Goal: Task Accomplishment & Management: Complete application form

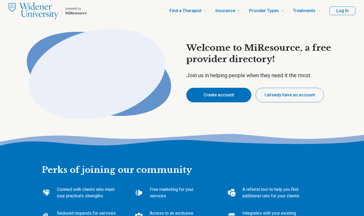
type textarea "*"
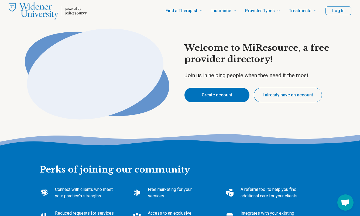
click at [223, 94] on button "Create account" at bounding box center [217, 95] width 65 height 15
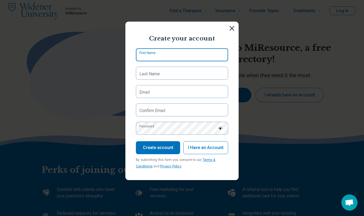
click at [175, 56] on input "First Name" at bounding box center [182, 54] width 92 height 13
type input "**********"
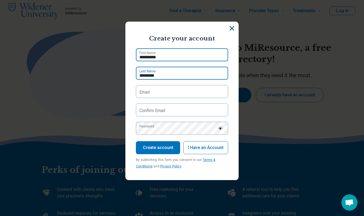
type input "*********"
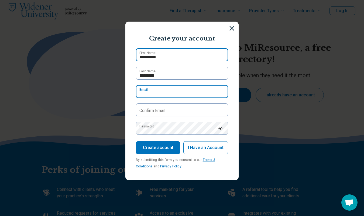
type input "*"
type input "**********"
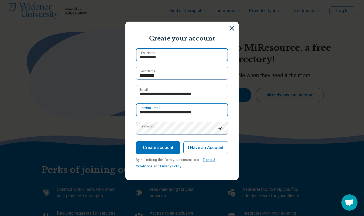
type input "**********"
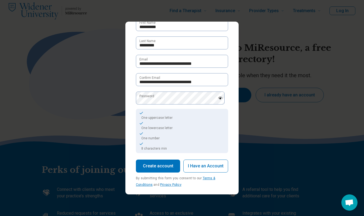
scroll to position [34, 0]
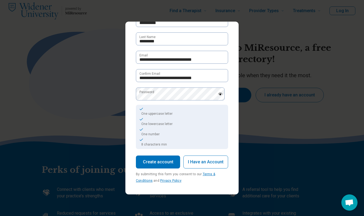
click at [157, 164] on button "Create account" at bounding box center [158, 161] width 44 height 13
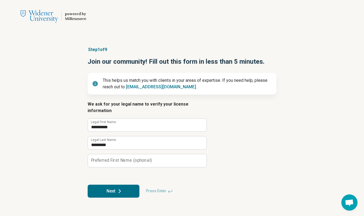
click at [127, 158] on label "Preferred First Name (optional)" at bounding box center [121, 160] width 61 height 4
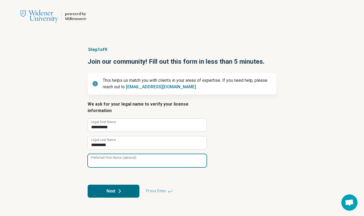
click at [127, 155] on input "Preferred First Name (optional)" at bounding box center [147, 160] width 119 height 13
type input "**"
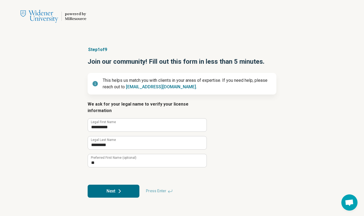
click at [294, 154] on div "**********" at bounding box center [182, 122] width 364 height 173
click at [111, 185] on button "Next" at bounding box center [114, 191] width 52 height 13
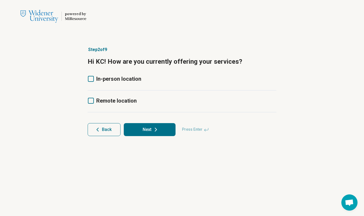
click at [92, 101] on icon at bounding box center [91, 101] width 6 height 6
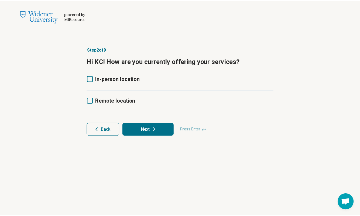
scroll to position [3, 0]
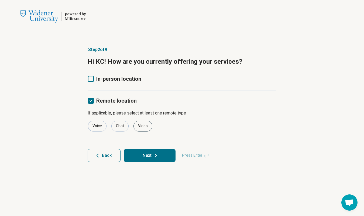
click at [145, 128] on div "Video" at bounding box center [143, 126] width 19 height 11
click at [99, 127] on div "Voice" at bounding box center [97, 126] width 19 height 11
click at [150, 157] on button "Next" at bounding box center [150, 155] width 52 height 13
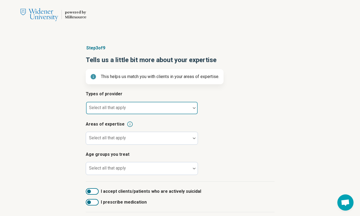
scroll to position [2, 0]
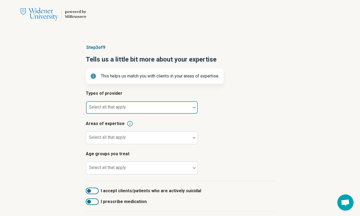
click at [160, 105] on div at bounding box center [138, 107] width 105 height 12
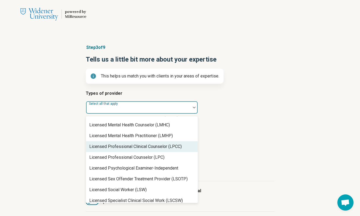
scroll to position [376, 0]
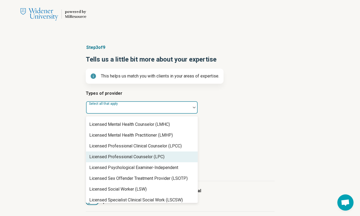
click at [131, 157] on div "Licensed Professional Counselor (LPC)" at bounding box center [126, 157] width 75 height 6
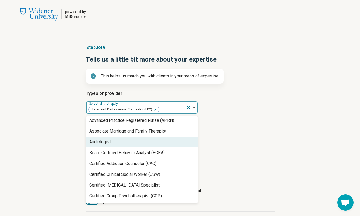
scroll to position [0, 0]
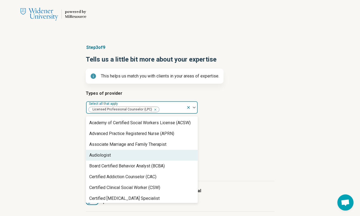
click at [242, 143] on article "Areas of expertise Select all that apply" at bounding box center [180, 132] width 189 height 24
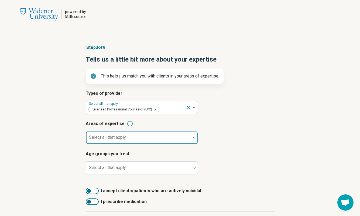
click at [192, 135] on div at bounding box center [194, 137] width 7 height 12
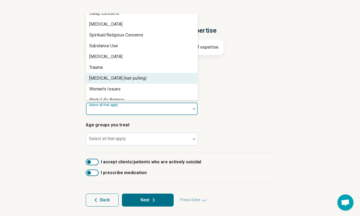
scroll to position [32, 0]
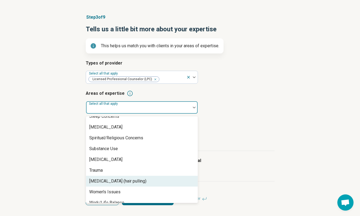
click at [54, 110] on div "Step 3 of 9 Tells us a little bit more about your expertise This helps us match…" at bounding box center [180, 109] width 360 height 213
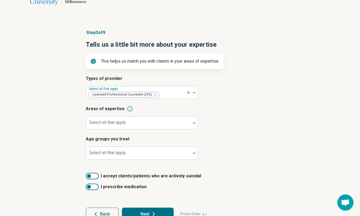
scroll to position [0, 0]
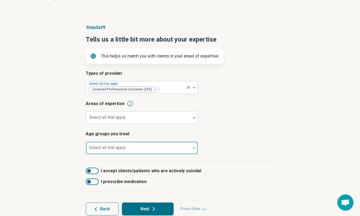
click at [196, 150] on div at bounding box center [194, 148] width 7 height 12
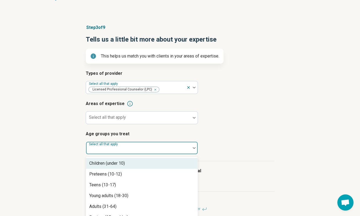
scroll to position [32, 0]
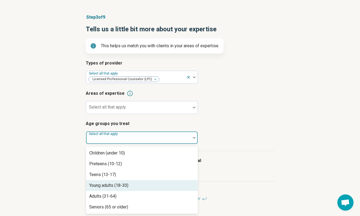
click at [139, 185] on div "Young adults (18-30)" at bounding box center [142, 185] width 112 height 11
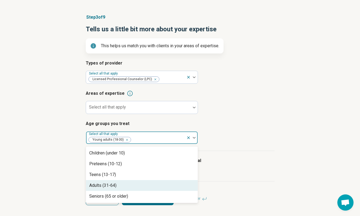
click at [128, 186] on div "Adults (31-64)" at bounding box center [142, 185] width 112 height 11
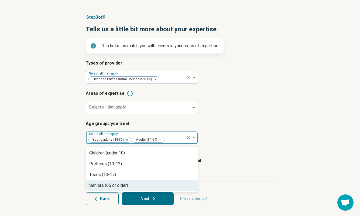
click at [131, 186] on div "Seniors (65 or older)" at bounding box center [142, 185] width 112 height 11
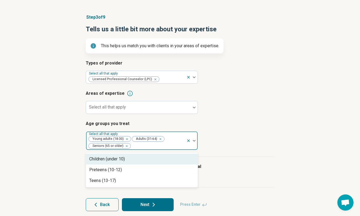
click at [223, 145] on article "Age groups you treat option Seniors (65 or older), selected. Children (under 10…" at bounding box center [180, 135] width 189 height 30
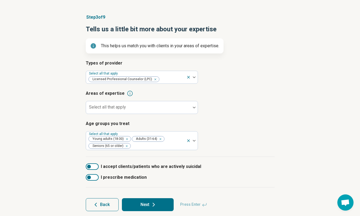
click at [92, 176] on div at bounding box center [92, 177] width 13 height 6
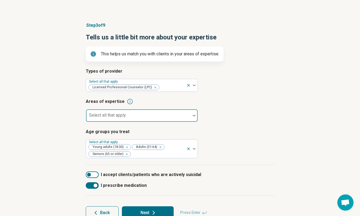
scroll to position [24, 0]
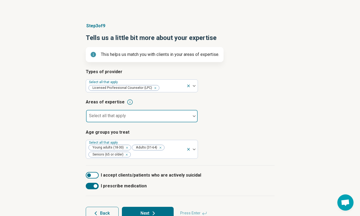
click at [192, 117] on div at bounding box center [194, 116] width 7 height 12
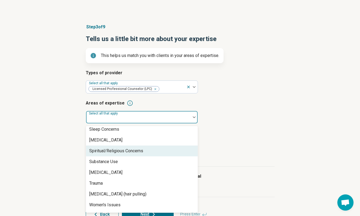
scroll to position [995, 0]
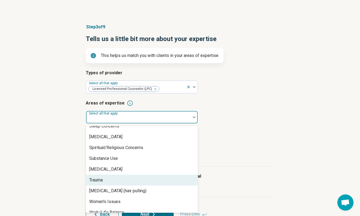
click at [138, 175] on div "Trauma" at bounding box center [142, 180] width 112 height 11
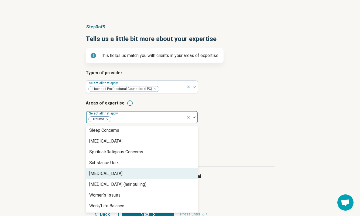
scroll to position [984, 0]
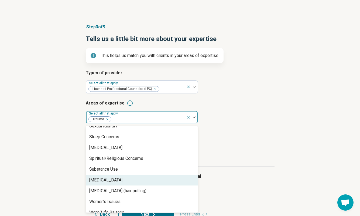
click at [138, 175] on div "[MEDICAL_DATA]" at bounding box center [142, 180] width 112 height 11
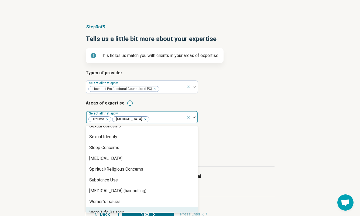
click at [133, 207] on div "Work/Life Balance" at bounding box center [142, 212] width 112 height 11
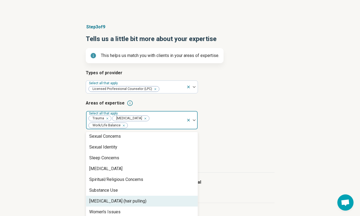
scroll to position [963, 0]
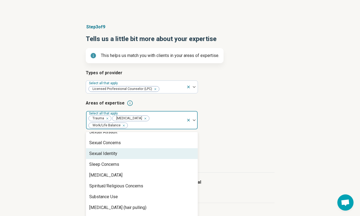
click at [142, 150] on div "Sexual Identity" at bounding box center [142, 153] width 112 height 11
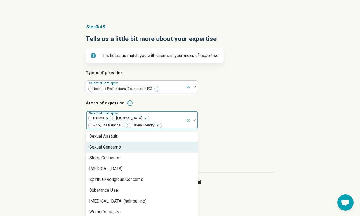
scroll to position [952, 0]
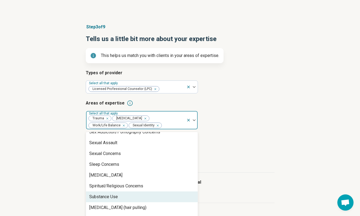
click at [141, 191] on div "Substance Use" at bounding box center [142, 196] width 112 height 11
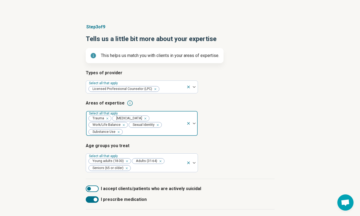
click at [172, 132] on div at bounding box center [153, 132] width 61 height 8
click at [195, 122] on div at bounding box center [191, 123] width 11 height 25
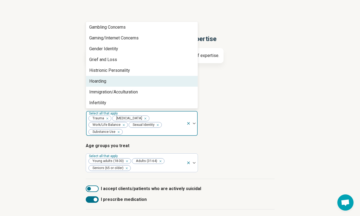
scroll to position [424, 0]
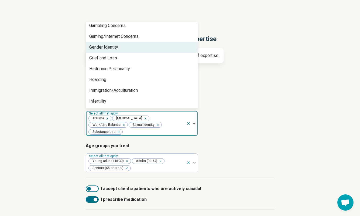
click at [128, 47] on div "Gender Identity" at bounding box center [142, 47] width 112 height 11
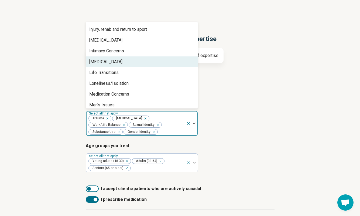
scroll to position [508, 0]
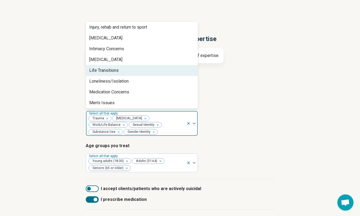
click at [135, 70] on div "Life Transitions" at bounding box center [142, 70] width 112 height 11
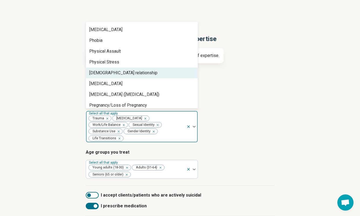
scroll to position [701, 0]
click at [142, 72] on div "Polyamorous relationship" at bounding box center [142, 72] width 112 height 11
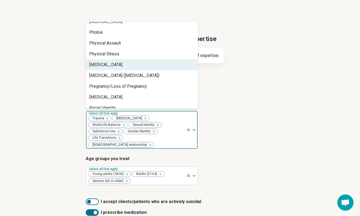
scroll to position [709, 0]
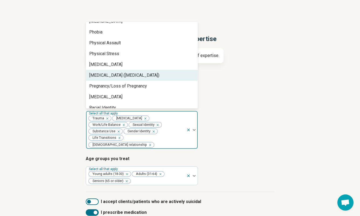
click at [143, 76] on div "Posttraumatic Stress Disorder (PTSD)" at bounding box center [124, 75] width 70 height 6
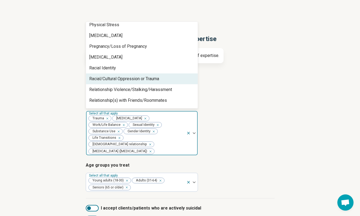
scroll to position [738, 0]
click at [141, 78] on div "Racial/Cultural Oppression or Trauma" at bounding box center [124, 78] width 70 height 6
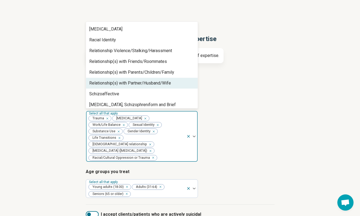
scroll to position [765, 0]
click at [131, 81] on div "Relationship(s) with Partner/Husband/Wife" at bounding box center [130, 83] width 82 height 6
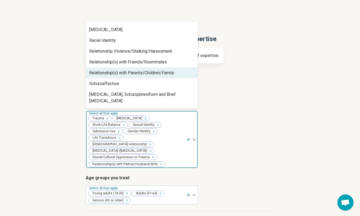
click at [134, 72] on div "Relationship(s) with Parents/Children/Family" at bounding box center [131, 73] width 85 height 6
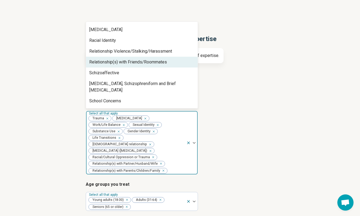
click at [135, 62] on div "Relationship(s) with Friends/Roommates" at bounding box center [128, 62] width 78 height 6
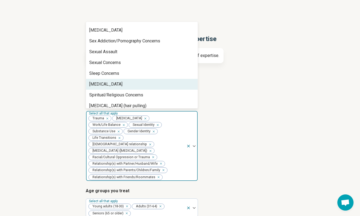
scroll to position [855, 0]
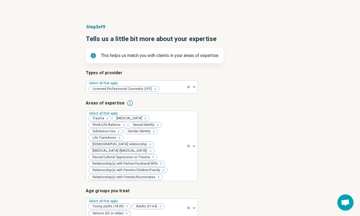
click at [255, 90] on article "Types of provider Select all that apply Licensed Professional Counselor (LPC)" at bounding box center [180, 82] width 189 height 24
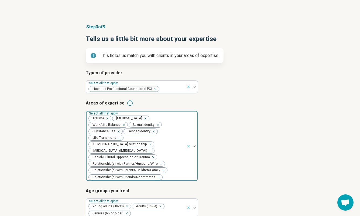
click at [151, 149] on icon "Remove [object Object]" at bounding box center [150, 151] width 4 height 4
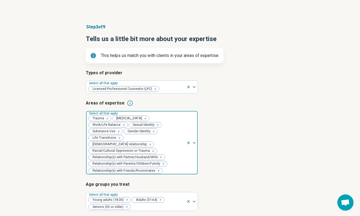
click at [45, 129] on div "Step 3 of 9 Tells us a little bit more about your expertise This helps us match…" at bounding box center [180, 148] width 360 height 270
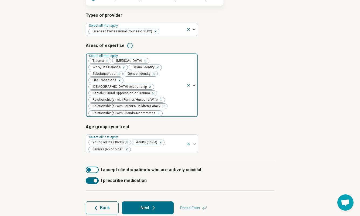
scroll to position [83, 0]
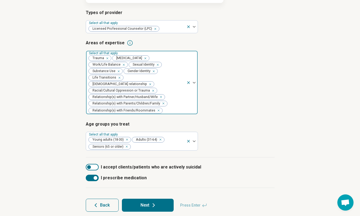
click at [150, 199] on button "Next" at bounding box center [148, 205] width 52 height 13
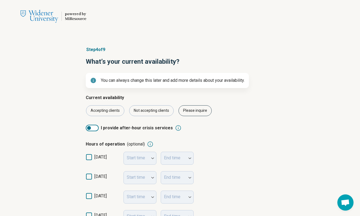
click at [194, 110] on div "Please inquire" at bounding box center [195, 110] width 33 height 11
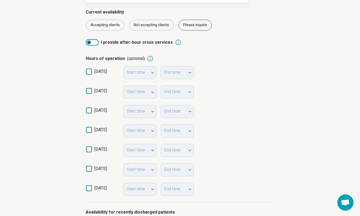
scroll to position [56, 0]
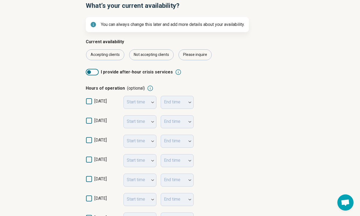
click at [94, 72] on div at bounding box center [92, 72] width 13 height 6
click at [96, 72] on div at bounding box center [96, 72] width 4 height 4
click at [95, 72] on div at bounding box center [92, 72] width 13 height 6
click at [95, 72] on div at bounding box center [96, 72] width 4 height 4
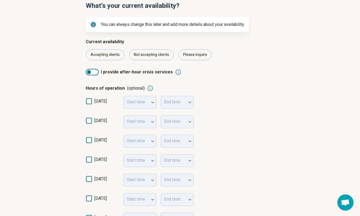
click at [175, 72] on icon at bounding box center [178, 72] width 6 height 6
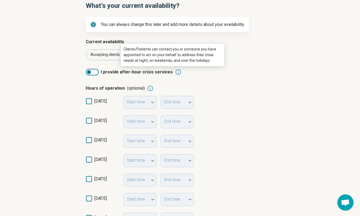
click at [175, 72] on icon at bounding box center [178, 72] width 6 height 6
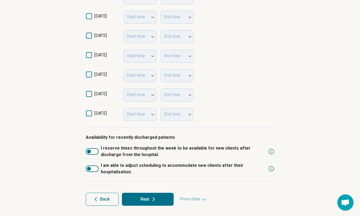
scroll to position [161, 0]
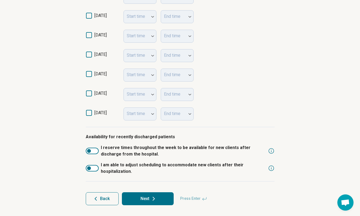
click at [105, 196] on span "Back" at bounding box center [105, 198] width 10 height 4
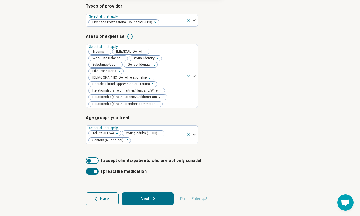
scroll to position [83, 0]
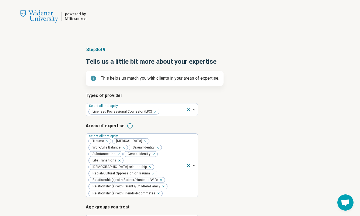
click at [73, 171] on div "Step 3 of 9 Tells us a little bit more about your expertise This helps us match…" at bounding box center [180, 171] width 360 height 270
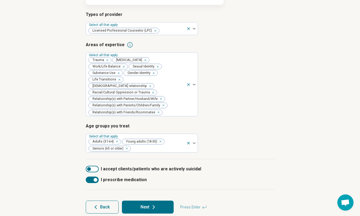
scroll to position [83, 0]
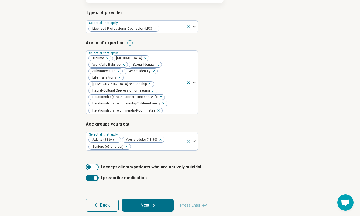
click at [95, 176] on div at bounding box center [96, 178] width 4 height 4
click at [96, 164] on div at bounding box center [92, 167] width 13 height 6
click at [145, 199] on button "Next" at bounding box center [148, 205] width 52 height 13
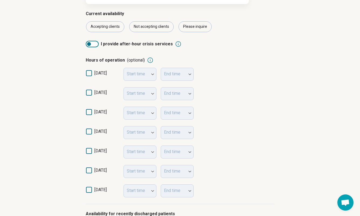
scroll to position [91, 0]
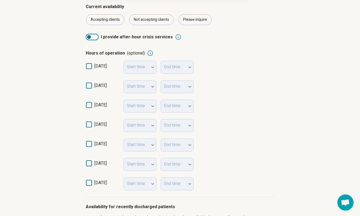
click at [91, 86] on icon at bounding box center [89, 86] width 6 height 6
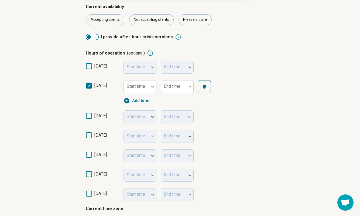
scroll to position [3, 0]
click at [91, 115] on icon at bounding box center [89, 116] width 6 height 6
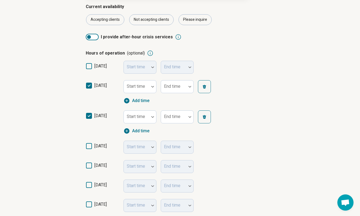
click at [89, 147] on icon at bounding box center [89, 146] width 6 height 6
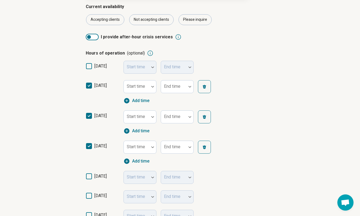
click at [89, 174] on icon at bounding box center [89, 176] width 6 height 6
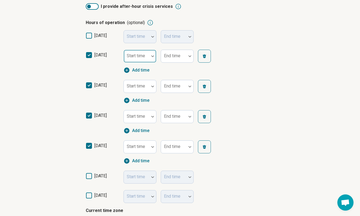
scroll to position [120, 0]
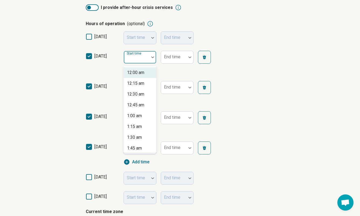
click at [151, 59] on div at bounding box center [152, 57] width 7 height 12
click at [152, 57] on img at bounding box center [152, 57] width 3 height 2
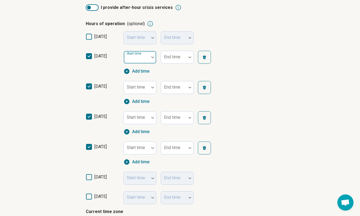
click at [152, 57] on img at bounding box center [152, 57] width 3 height 2
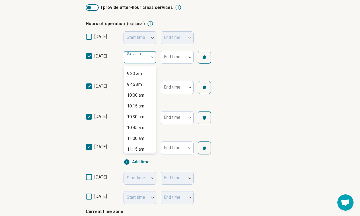
scroll to position [439, 0]
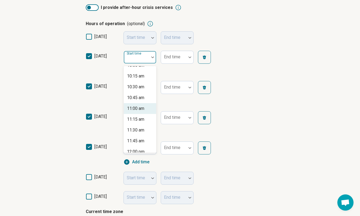
click at [140, 108] on div "11:00 am" at bounding box center [135, 108] width 17 height 6
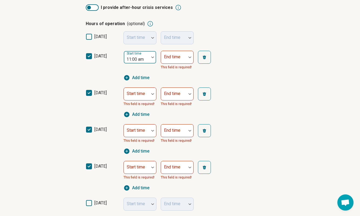
click at [151, 58] on div at bounding box center [152, 57] width 7 height 12
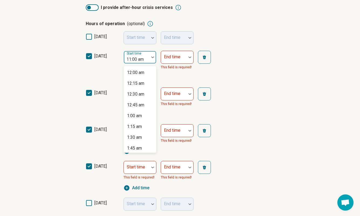
scroll to position [404, 0]
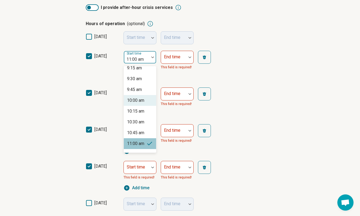
click at [140, 102] on div "10:00 am" at bounding box center [135, 100] width 17 height 6
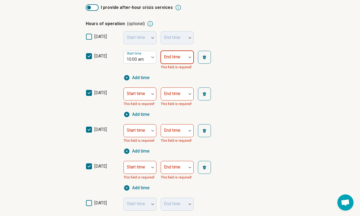
click at [182, 53] on div at bounding box center [173, 57] width 25 height 12
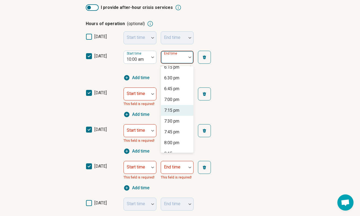
scroll to position [352, 0]
click at [178, 141] on div "8:00 pm" at bounding box center [171, 142] width 15 height 6
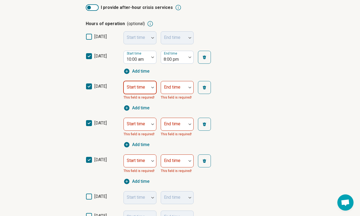
click at [152, 88] on div at bounding box center [152, 87] width 7 height 12
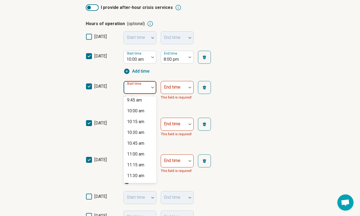
scroll to position [426, 0]
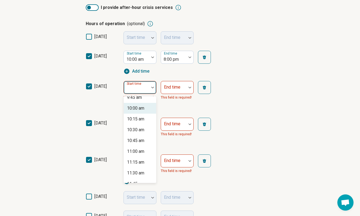
click at [143, 110] on div "10:00 am" at bounding box center [135, 108] width 17 height 6
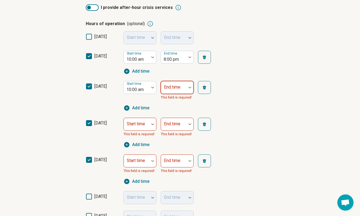
click at [190, 89] on div at bounding box center [189, 87] width 7 height 12
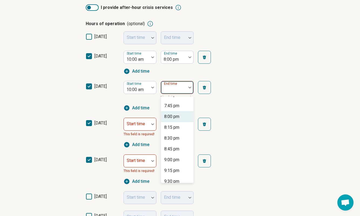
scroll to position [406, 0]
click at [174, 118] on div "8:00 pm" at bounding box center [171, 117] width 15 height 6
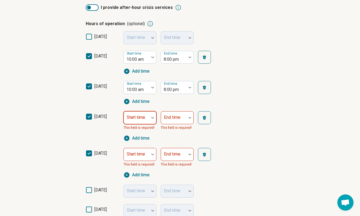
click at [151, 118] on div at bounding box center [152, 117] width 7 height 12
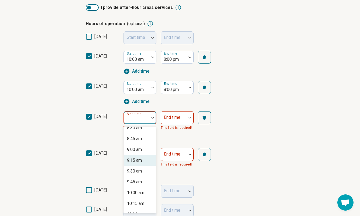
scroll to position [378, 0]
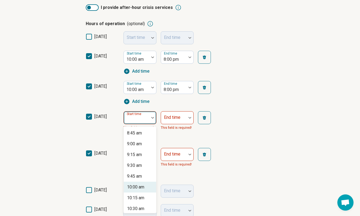
click at [143, 186] on div "10:00 am" at bounding box center [135, 187] width 17 height 6
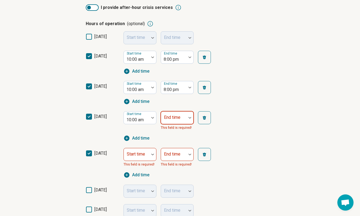
click at [185, 118] on div at bounding box center [173, 118] width 25 height 12
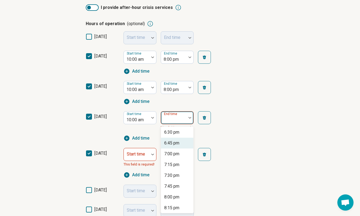
scroll to position [387, 0]
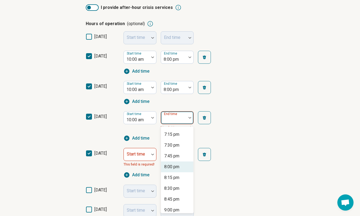
click at [180, 167] on div "8:00 pm" at bounding box center [177, 166] width 32 height 11
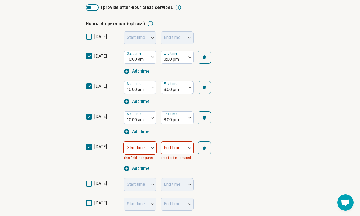
click at [152, 151] on div at bounding box center [152, 148] width 7 height 12
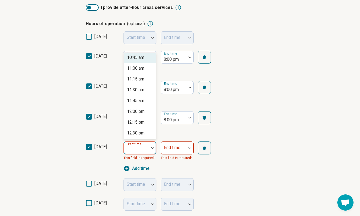
scroll to position [495, 0]
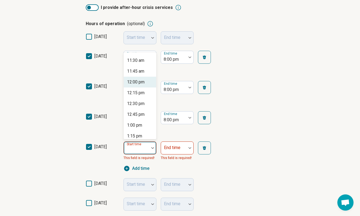
click at [140, 82] on div "12:00 pm" at bounding box center [136, 82] width 18 height 6
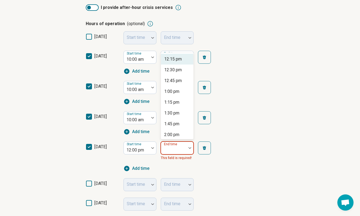
click at [187, 146] on div at bounding box center [189, 148] width 7 height 12
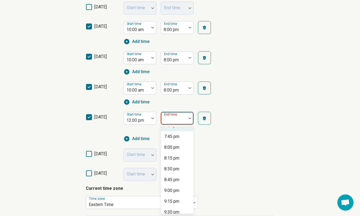
scroll to position [325, 0]
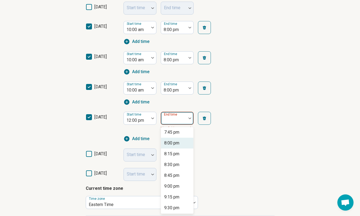
click at [178, 143] on div "8:00 pm" at bounding box center [171, 143] width 15 height 6
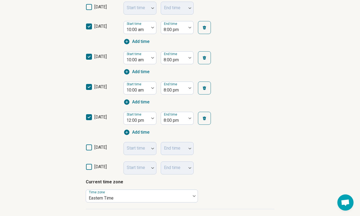
click at [245, 142] on div "friday Start time End time" at bounding box center [180, 148] width 189 height 19
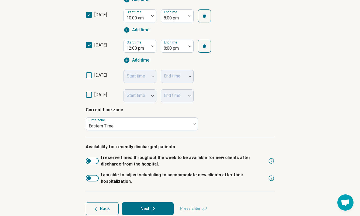
scroll to position [232, 0]
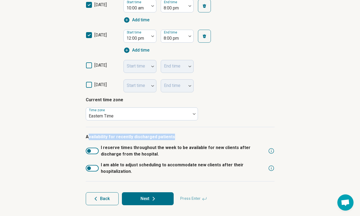
drag, startPoint x: 87, startPoint y: 137, endPoint x: 169, endPoint y: 137, distance: 82.3
click at [169, 137] on p "Availability for recently discharged patients" at bounding box center [180, 137] width 189 height 6
click at [155, 200] on icon at bounding box center [154, 198] width 6 height 6
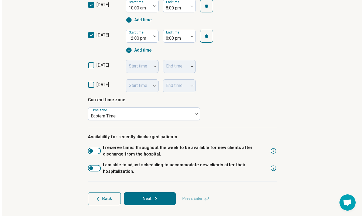
scroll to position [0, 0]
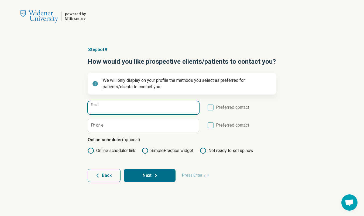
click at [124, 111] on input "Email" at bounding box center [143, 107] width 111 height 13
type input "**********"
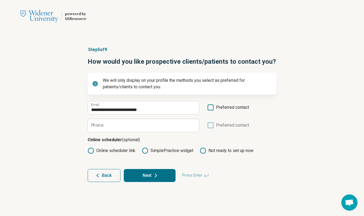
click at [213, 109] on icon at bounding box center [211, 107] width 6 height 6
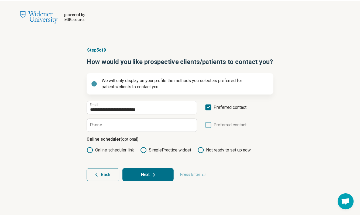
scroll to position [3, 0]
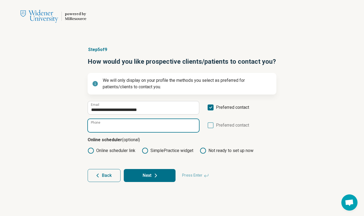
click at [156, 125] on input "Phone" at bounding box center [143, 125] width 111 height 13
type input "**********"
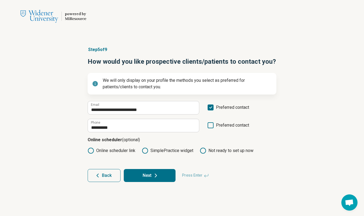
click at [56, 122] on div "**********" at bounding box center [182, 114] width 364 height 157
click at [166, 150] on label "SimplePractice widget" at bounding box center [168, 150] width 52 height 6
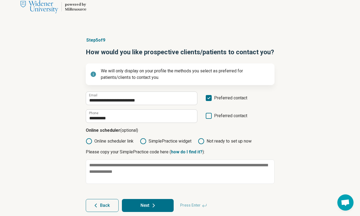
scroll to position [16, 0]
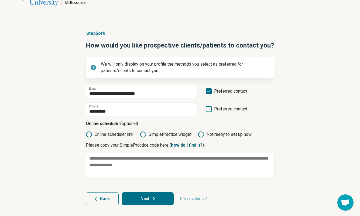
click at [188, 144] on link "how do I find it?" at bounding box center [187, 144] width 32 height 5
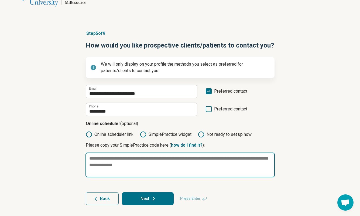
click at [145, 162] on textarea at bounding box center [180, 164] width 189 height 25
paste textarea "**********"
type textarea "*"
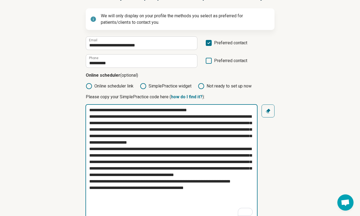
scroll to position [65, 0]
type textarea "**********"
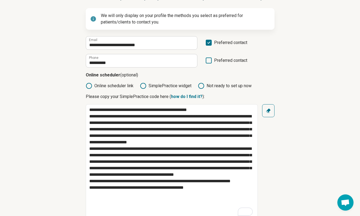
click at [47, 142] on div "**********" at bounding box center [180, 115] width 360 height 288
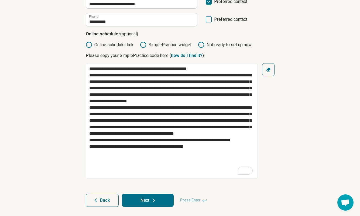
scroll to position [107, 0]
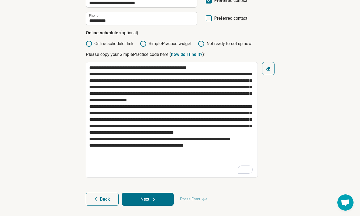
click at [151, 200] on icon at bounding box center [154, 199] width 6 height 6
type textarea "*"
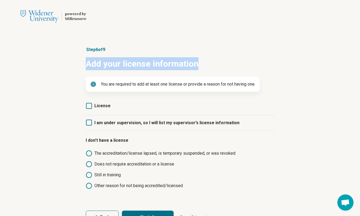
drag, startPoint x: 88, startPoint y: 66, endPoint x: 209, endPoint y: 65, distance: 121.2
click at [209, 65] on h1 "Add your license information" at bounding box center [180, 63] width 189 height 13
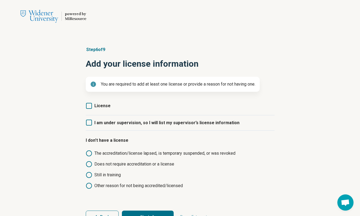
click at [105, 107] on span "License" at bounding box center [102, 105] width 16 height 5
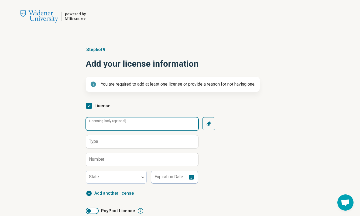
click at [150, 123] on input "Licensing body (optional)" at bounding box center [142, 123] width 112 height 13
paste input "**********"
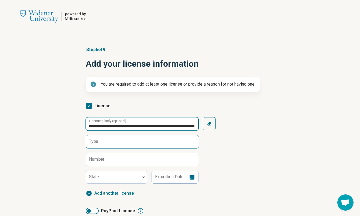
type input "**********"
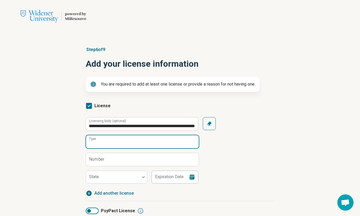
click at [144, 144] on input "Type" at bounding box center [142, 141] width 113 height 13
type input "**********"
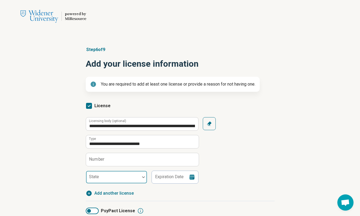
click at [135, 175] on div at bounding box center [113, 177] width 54 height 12
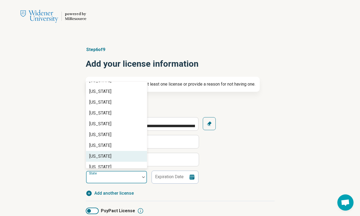
scroll to position [353, 0]
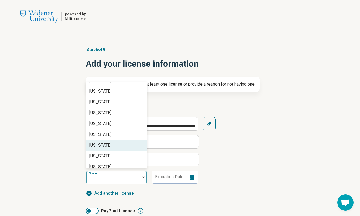
click at [116, 144] on div "Pennsylvania" at bounding box center [116, 145] width 61 height 11
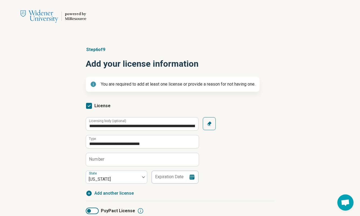
click at [59, 164] on div "**********" at bounding box center [180, 159] width 360 height 246
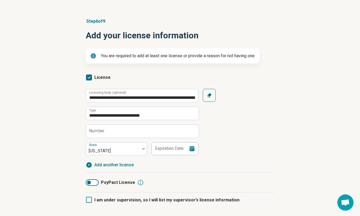
scroll to position [34, 0]
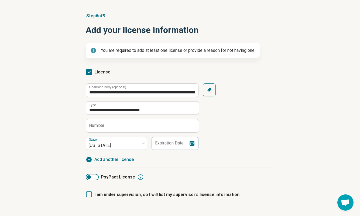
click at [193, 144] on icon at bounding box center [192, 143] width 5 height 5
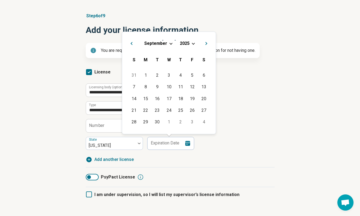
click at [191, 45] on div "September 2025" at bounding box center [169, 43] width 85 height 6
click at [192, 43] on span "Choose Date" at bounding box center [193, 43] width 3 height 3
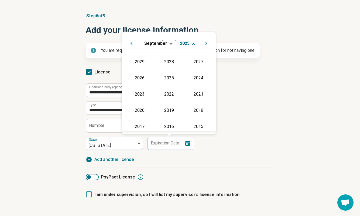
scroll to position [104, 0]
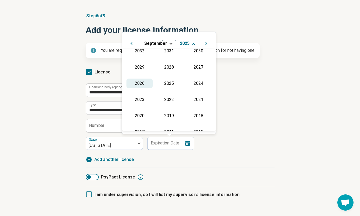
click at [140, 82] on div "2026" at bounding box center [140, 84] width 26 height 10
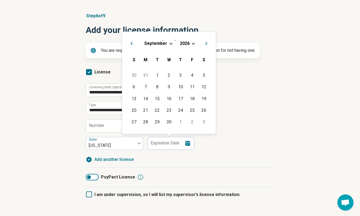
click at [207, 43] on span "Next Month" at bounding box center [207, 44] width 0 height 6
click at [154, 45] on span "November" at bounding box center [156, 43] width 22 height 5
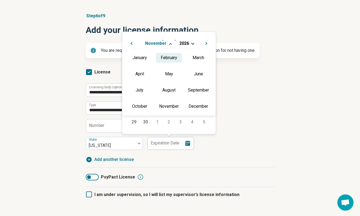
click at [167, 60] on div "February" at bounding box center [169, 58] width 26 height 10
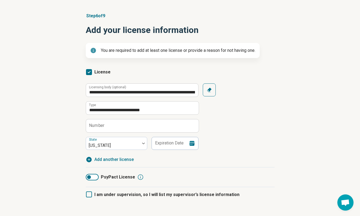
click at [272, 122] on div "**********" at bounding box center [180, 116] width 189 height 66
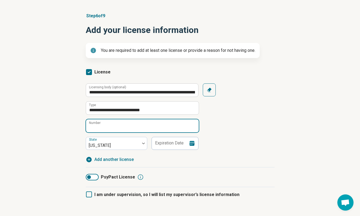
click at [142, 127] on input "Number" at bounding box center [142, 125] width 113 height 13
type input "********"
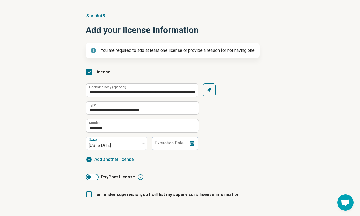
click at [194, 143] on icon at bounding box center [192, 143] width 6 height 6
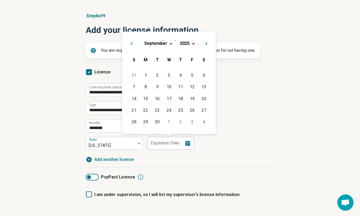
click at [192, 44] on span "Choose Date" at bounding box center [193, 43] width 3 height 3
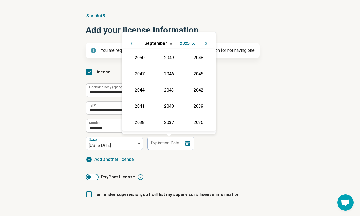
scroll to position [98, 0]
click at [201, 76] on div "2027" at bounding box center [198, 74] width 26 height 10
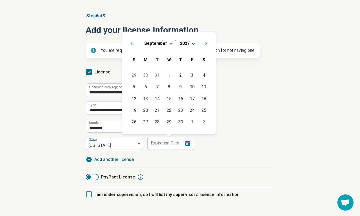
click at [160, 43] on span "September" at bounding box center [155, 43] width 23 height 5
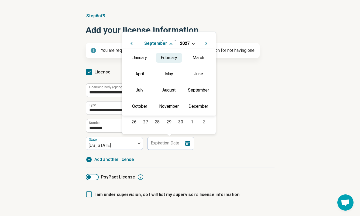
click at [167, 57] on div "February" at bounding box center [169, 58] width 26 height 10
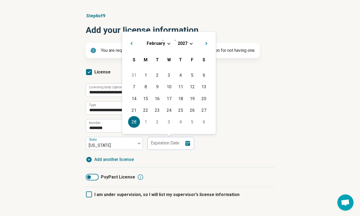
click at [136, 121] on div "28" at bounding box center [134, 122] width 12 height 12
type input "**********"
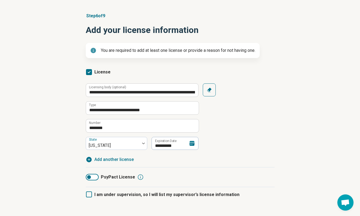
click at [226, 132] on div "**********" at bounding box center [180, 116] width 189 height 66
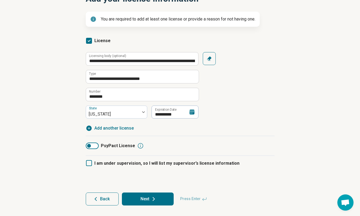
scroll to position [65, 0]
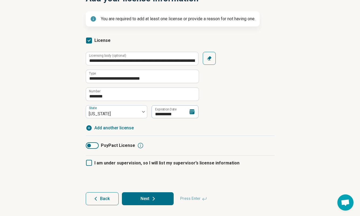
click at [91, 128] on icon "button" at bounding box center [88, 127] width 5 height 5
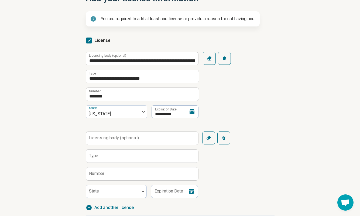
click at [126, 137] on label "Licensing body (optional)" at bounding box center [114, 138] width 50 height 4
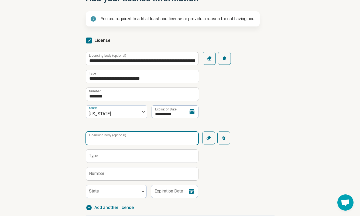
click at [126, 137] on input "Licensing body (optional)" at bounding box center [142, 138] width 112 height 13
type input "**********"
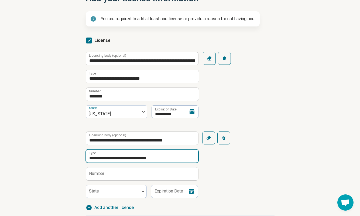
type input "**********"
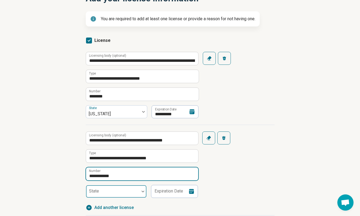
type input "**********"
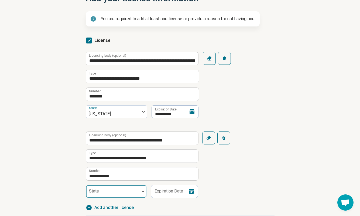
click at [141, 195] on div at bounding box center [143, 191] width 7 height 12
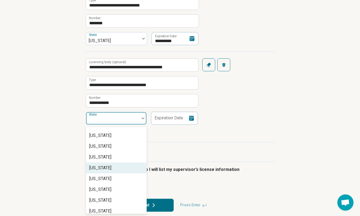
scroll to position [270, 0]
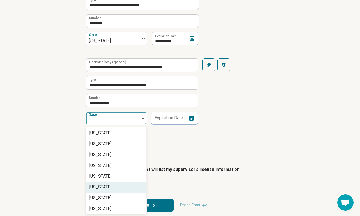
click at [113, 188] on div "New Jersey" at bounding box center [116, 187] width 60 height 11
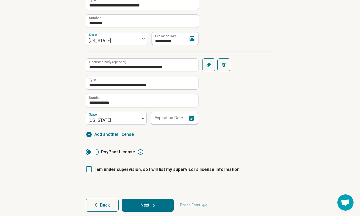
click at [192, 119] on icon at bounding box center [191, 118] width 5 height 5
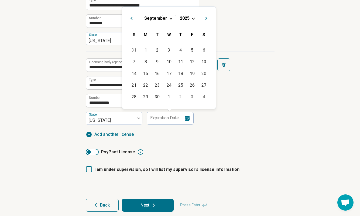
click at [181, 19] on span "2025" at bounding box center [185, 18] width 10 height 5
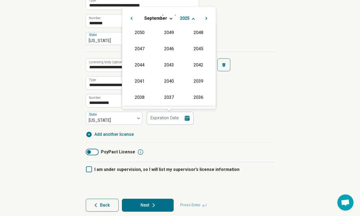
scroll to position [98, 0]
click at [142, 63] on div "2026" at bounding box center [140, 65] width 26 height 10
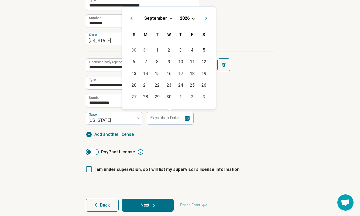
click at [167, 18] on div "September" at bounding box center [155, 18] width 23 height 6
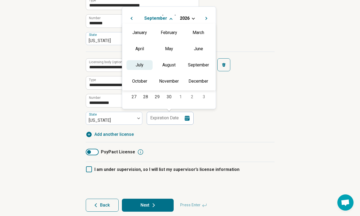
click at [143, 65] on div "July" at bounding box center [140, 65] width 26 height 10
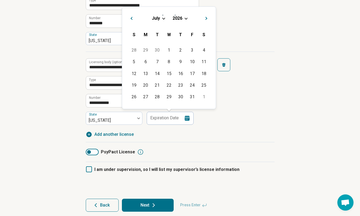
click at [159, 15] on h2 "July 2026" at bounding box center [169, 17] width 85 height 8
click at [160, 18] on div "July 2026" at bounding box center [169, 18] width 85 height 6
click at [163, 19] on div "July 2026" at bounding box center [169, 18] width 85 height 6
click at [164, 18] on span "Choose Date" at bounding box center [163, 17] width 3 height 3
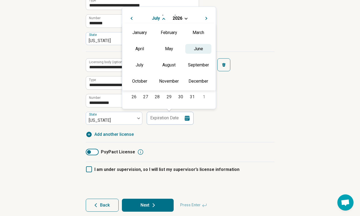
click at [196, 49] on div "June" at bounding box center [198, 49] width 26 height 10
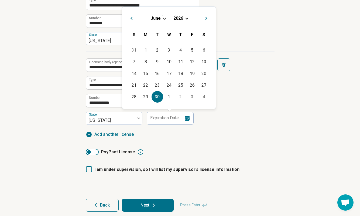
click at [158, 97] on div "30" at bounding box center [158, 97] width 12 height 12
type input "**********"
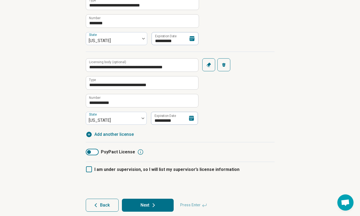
click at [226, 124] on div "**********" at bounding box center [180, 88] width 189 height 73
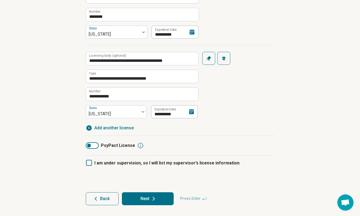
click at [145, 199] on button "Next" at bounding box center [148, 198] width 52 height 13
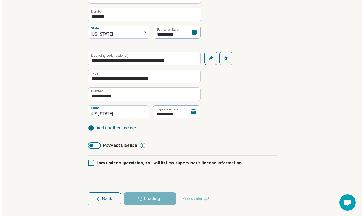
scroll to position [0, 0]
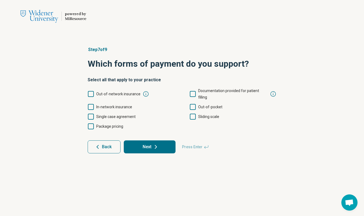
click at [93, 91] on icon at bounding box center [91, 94] width 6 height 6
click at [92, 104] on icon at bounding box center [91, 107] width 6 height 6
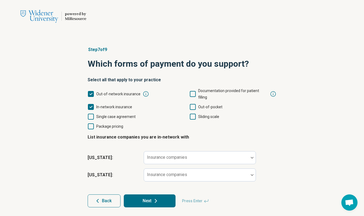
click at [213, 105] on span "Out-of-pocket" at bounding box center [210, 107] width 24 height 4
click at [207, 114] on span "Sliding scale" at bounding box center [208, 116] width 21 height 4
click at [176, 156] on div at bounding box center [196, 160] width 100 height 8
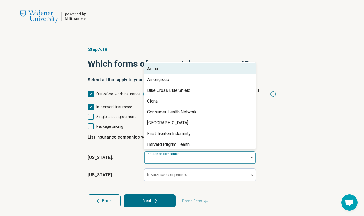
click at [121, 155] on div "New Jersey : Aetna, 1 of 20. 20 results available. Use Up and Down to choose op…" at bounding box center [182, 157] width 189 height 17
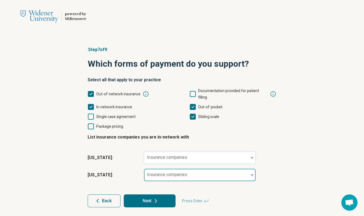
click at [178, 173] on div at bounding box center [196, 177] width 100 height 8
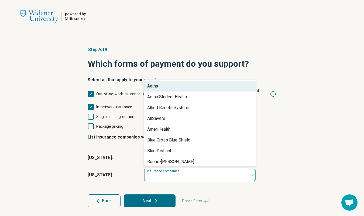
click at [181, 81] on div "Aetna" at bounding box center [200, 86] width 112 height 11
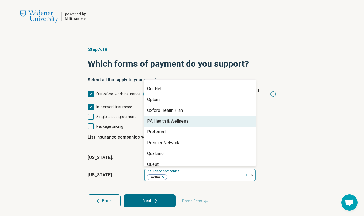
scroll to position [339, 0]
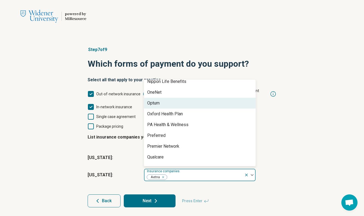
click at [169, 98] on div "Optum" at bounding box center [200, 103] width 112 height 11
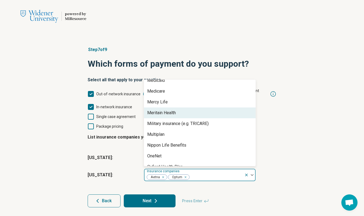
scroll to position [434, 0]
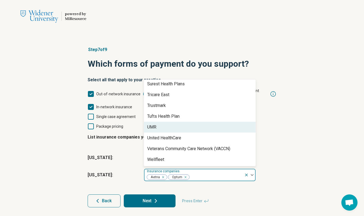
click at [300, 125] on div "Step 7 of 9 Which forms of payment do you support? Select all that apply to you…" at bounding box center [182, 127] width 364 height 182
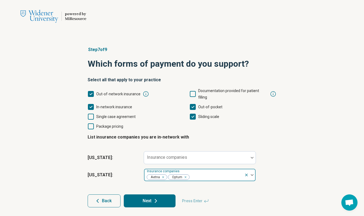
click at [201, 173] on div at bounding box center [216, 177] width 52 height 8
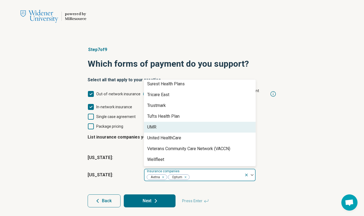
click at [165, 122] on div "UMR" at bounding box center [200, 127] width 112 height 11
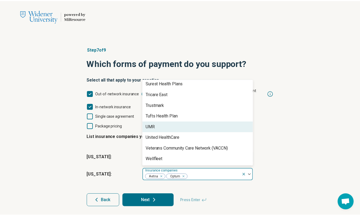
scroll to position [423, 0]
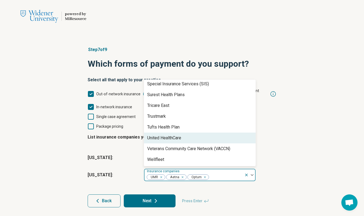
click at [171, 135] on div "United HealthCare" at bounding box center [164, 138] width 34 height 6
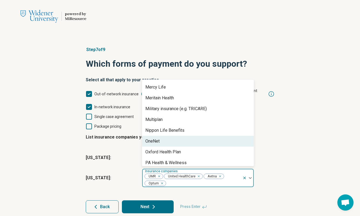
scroll to position [289, 0]
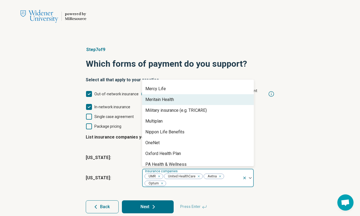
click at [172, 96] on div "Meritain Health" at bounding box center [159, 99] width 29 height 6
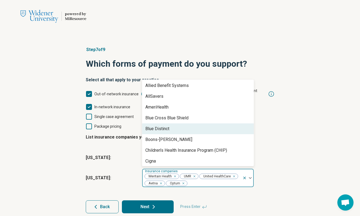
scroll to position [0, 0]
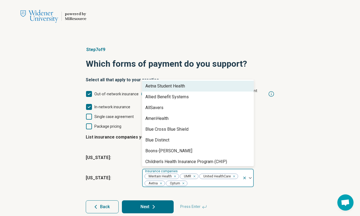
click at [182, 83] on div "Aetna Student Health" at bounding box center [165, 86] width 40 height 6
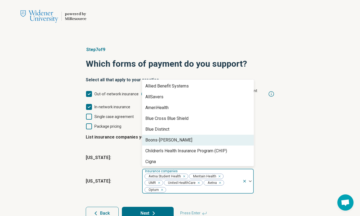
click at [310, 161] on div "Step 7 of 9 Which forms of payment do you support? Select all that apply to you…" at bounding box center [180, 133] width 360 height 195
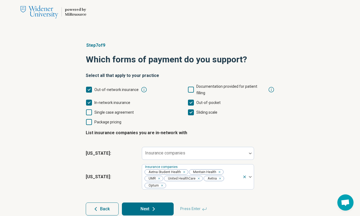
scroll to position [8, 0]
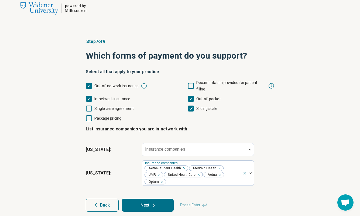
click at [152, 202] on icon at bounding box center [154, 205] width 6 height 6
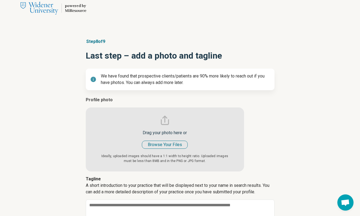
type textarea "*"
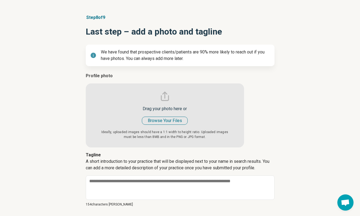
scroll to position [57, 0]
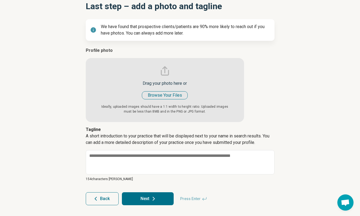
click at [171, 94] on input "file" at bounding box center [165, 84] width 158 height 75
type input "**********"
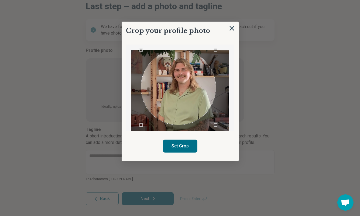
click at [194, 106] on div "Use the arrow keys to move the crop selection area" at bounding box center [178, 87] width 75 height 75
click at [187, 145] on button "Set Crop" at bounding box center [180, 146] width 35 height 13
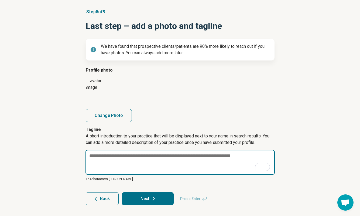
paste textarea "**********"
type textarea "*"
type textarea "**********"
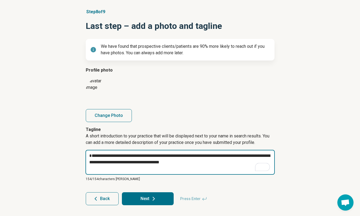
click at [205, 164] on textarea "**********" at bounding box center [180, 162] width 189 height 25
type textarea "*"
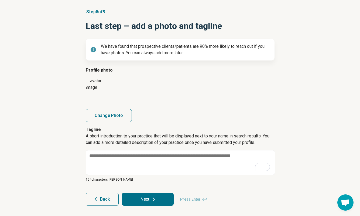
click at [320, 130] on div "Step 8 of 9 Last step – add a photo and tagline We have found that prospective …" at bounding box center [180, 107] width 360 height 219
click at [154, 200] on icon at bounding box center [154, 199] width 6 height 6
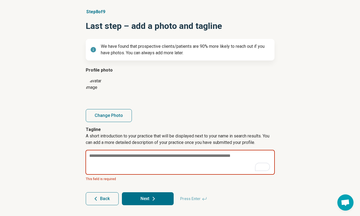
click at [163, 155] on textarea "To enrich screen reader interactions, please activate Accessibility in Grammarl…" at bounding box center [180, 162] width 189 height 25
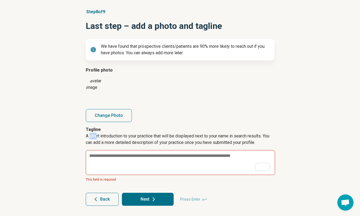
drag, startPoint x: 90, startPoint y: 136, endPoint x: 113, endPoint y: 135, distance: 23.2
click at [97, 135] on p "A short introduction to your practice that will be displayed next to your name …" at bounding box center [180, 141] width 189 height 17
click at [164, 134] on p "A short introduction to your practice that will be displayed next to your name …" at bounding box center [180, 141] width 189 height 17
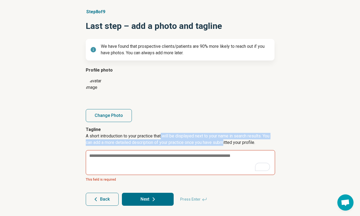
drag, startPoint x: 163, startPoint y: 135, endPoint x: 228, endPoint y: 143, distance: 66.0
click at [225, 144] on p "A short introduction to your practice that will be displayed next to your name …" at bounding box center [180, 141] width 189 height 17
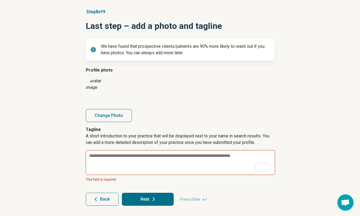
click at [247, 141] on p "A short introduction to your practice that will be displayed next to your name …" at bounding box center [180, 141] width 189 height 17
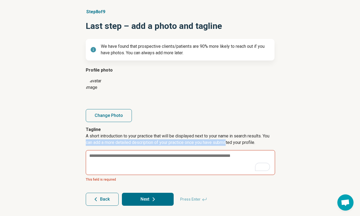
drag, startPoint x: 86, startPoint y: 142, endPoint x: 229, endPoint y: 142, distance: 142.8
click at [229, 142] on p "A short introduction to your practice that will be displayed next to your name …" at bounding box center [180, 141] width 189 height 17
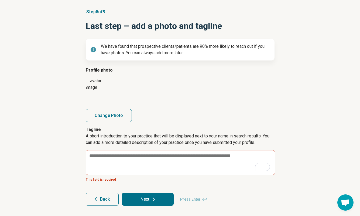
click at [243, 141] on p "A short introduction to your practice that will be displayed next to your name …" at bounding box center [180, 141] width 189 height 17
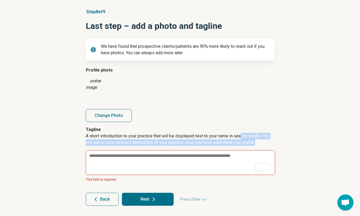
drag, startPoint x: 262, startPoint y: 141, endPoint x: 242, endPoint y: 136, distance: 20.6
click at [244, 137] on p "A short introduction to your practice that will be displayed next to your name …" at bounding box center [180, 141] width 189 height 17
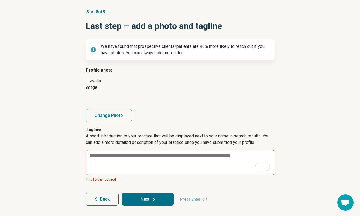
click at [241, 136] on p "A short introduction to your practice that will be displayed next to your name …" at bounding box center [180, 141] width 189 height 17
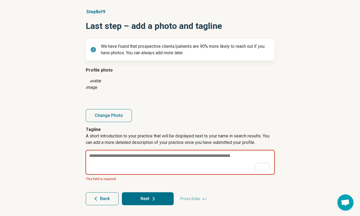
paste textarea "**********"
type textarea "*"
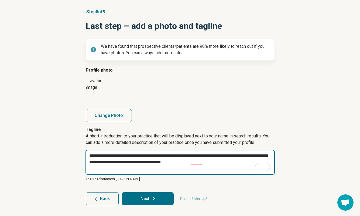
click at [209, 157] on textarea "**********" at bounding box center [180, 162] width 189 height 25
click at [252, 157] on textarea "**********" at bounding box center [180, 162] width 189 height 25
click at [128, 162] on textarea "**********" at bounding box center [180, 162] width 189 height 25
click at [162, 157] on textarea "**********" at bounding box center [180, 162] width 189 height 25
click at [133, 158] on textarea "**********" at bounding box center [180, 162] width 189 height 25
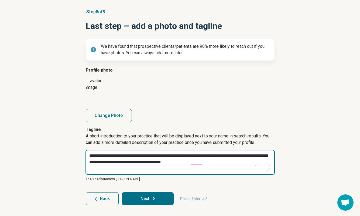
type textarea "**********"
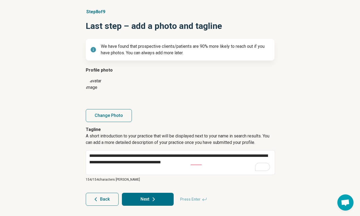
click at [119, 138] on p "A short introduction to your practice that will be displayed next to your name …" at bounding box center [180, 141] width 189 height 17
click at [205, 137] on p "A short introduction to your practice that will be displayed next to your name …" at bounding box center [180, 141] width 189 height 17
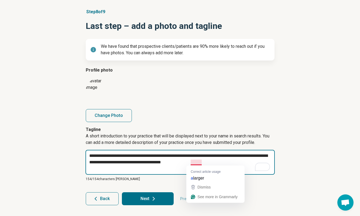
click at [211, 162] on textarea "**********" at bounding box center [180, 162] width 189 height 25
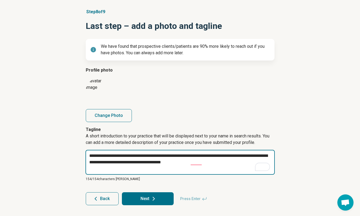
drag, startPoint x: 213, startPoint y: 162, endPoint x: 202, endPoint y: 140, distance: 24.1
click at [202, 140] on div "**********" at bounding box center [180, 153] width 189 height 55
type textarea "*"
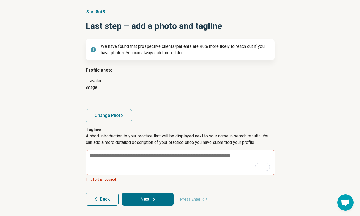
click at [308, 111] on div "Step 8 of 9 Last step – add a photo and tagline We have found that prospective …" at bounding box center [180, 107] width 360 height 219
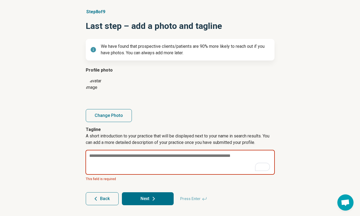
click at [144, 157] on textarea "To enrich screen reader interactions, please activate Accessibility in Grammarl…" at bounding box center [180, 162] width 189 height 25
paste textarea "**********"
type textarea "*"
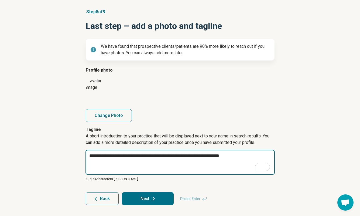
type textarea "**********"
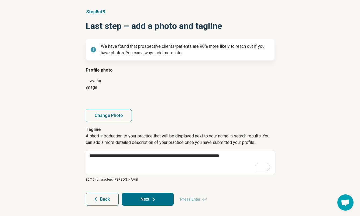
click at [154, 198] on icon at bounding box center [154, 199] width 2 height 3
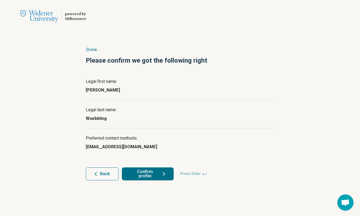
scroll to position [0, 0]
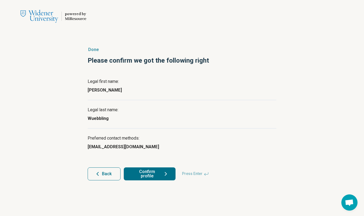
click at [150, 176] on button "Confirm profile" at bounding box center [150, 173] width 52 height 13
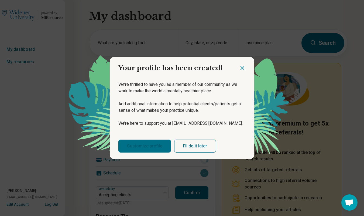
click at [148, 146] on link "Customize profile" at bounding box center [144, 146] width 53 height 13
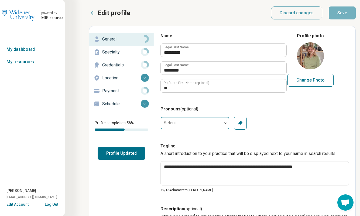
click at [223, 124] on div at bounding box center [225, 123] width 7 height 12
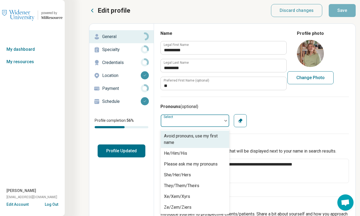
scroll to position [3, 0]
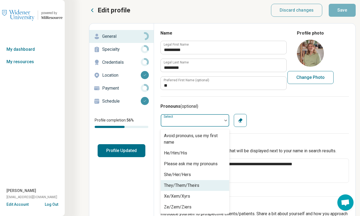
click at [198, 185] on div "They/Them/Theirs" at bounding box center [181, 185] width 35 height 6
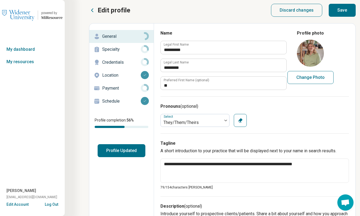
click at [289, 117] on div "option They/Them/Theirs, selected. Select They/Them/Theirs Clear" at bounding box center [255, 120] width 189 height 13
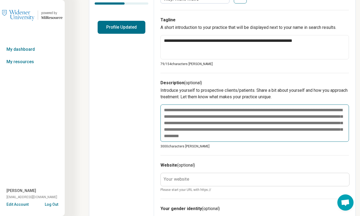
scroll to position [126, 0]
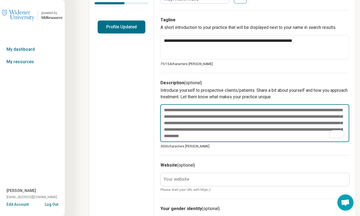
paste textarea "**********"
type textarea "*"
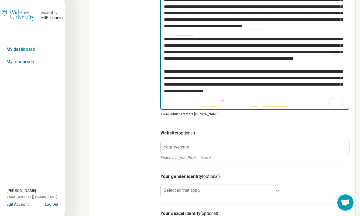
scroll to position [251, 0]
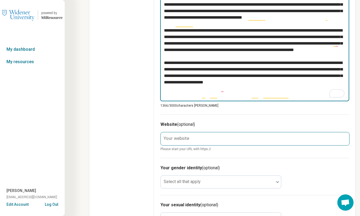
type textarea "**********"
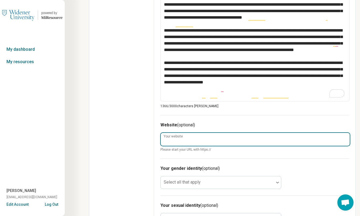
click at [197, 141] on input "Your website" at bounding box center [255, 139] width 189 height 13
type input "**********"
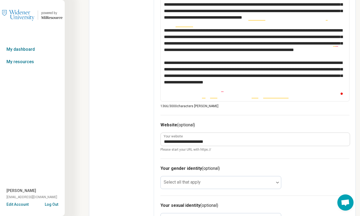
click at [154, 148] on div "Edit profile General Specialty Credentials Location Payment Schedule Profile co…" at bounding box center [121, 54] width 65 height 558
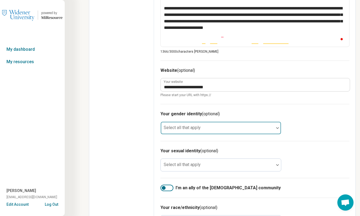
click at [205, 125] on div at bounding box center [217, 128] width 113 height 12
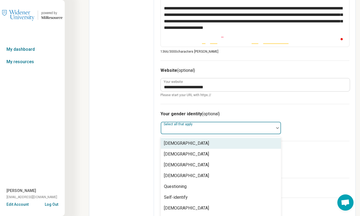
scroll to position [315, 0]
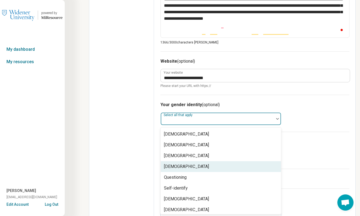
click at [194, 164] on div "Non-binary" at bounding box center [221, 166] width 120 height 11
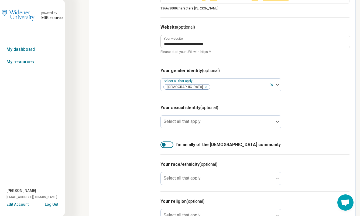
scroll to position [359, 0]
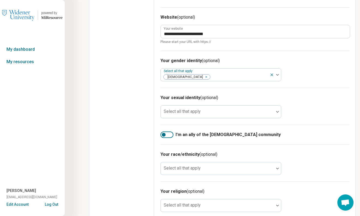
click at [169, 134] on div at bounding box center [167, 134] width 13 height 6
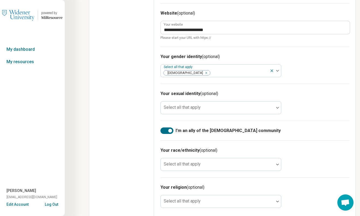
scroll to position [368, 0]
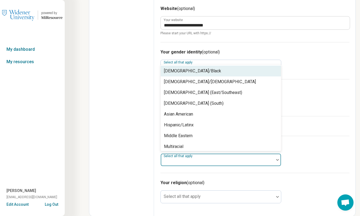
click at [210, 159] on div at bounding box center [217, 162] width 109 height 8
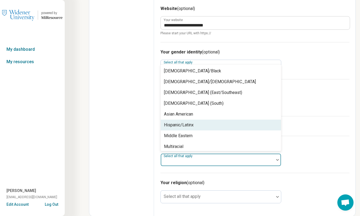
scroll to position [35, 0]
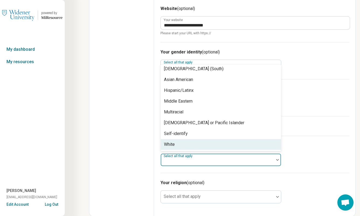
click at [200, 143] on div "White" at bounding box center [221, 144] width 120 height 11
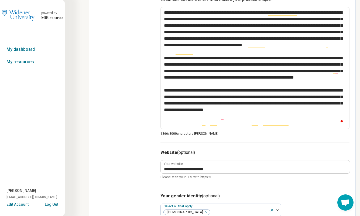
scroll to position [0, 0]
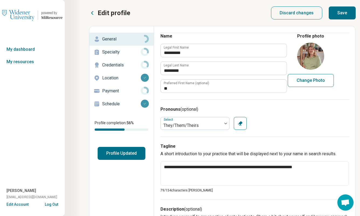
click at [339, 14] on button "Save" at bounding box center [342, 12] width 27 height 13
click at [345, 14] on button "Save" at bounding box center [342, 12] width 27 height 13
click at [117, 54] on p "Specialty" at bounding box center [121, 52] width 39 height 6
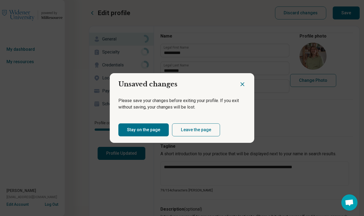
click at [241, 83] on icon "Close dialog" at bounding box center [242, 84] width 3 height 3
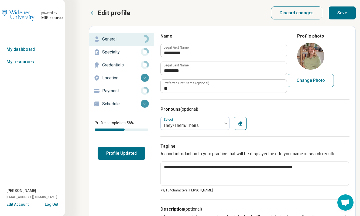
click at [343, 12] on button "Save" at bounding box center [342, 12] width 27 height 13
type textarea "*"
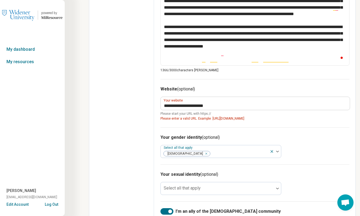
scroll to position [287, 0]
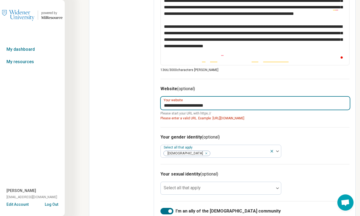
click at [165, 104] on input "**********" at bounding box center [255, 103] width 189 height 13
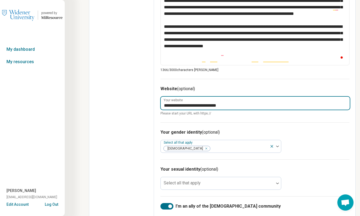
type input "**********"
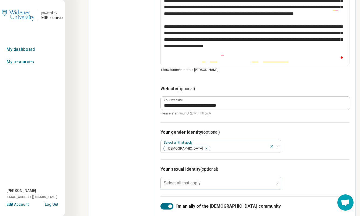
click at [213, 87] on h3 "Website (optional)" at bounding box center [255, 89] width 189 height 6
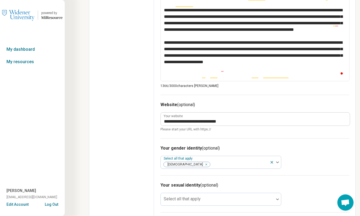
scroll to position [0, 0]
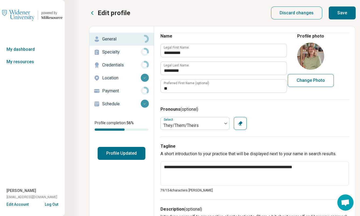
click at [344, 12] on button "Save" at bounding box center [342, 12] width 27 height 13
click at [118, 51] on p "Specialty" at bounding box center [121, 52] width 39 height 6
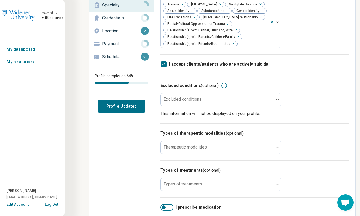
scroll to position [47, 0]
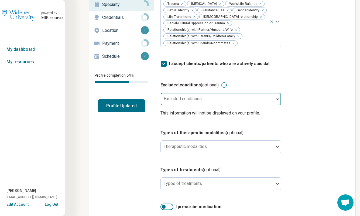
click at [278, 98] on img at bounding box center [277, 99] width 3 height 2
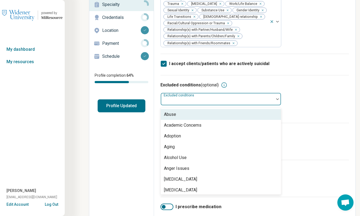
click at [309, 91] on div "Excluded conditions (optional) Abuse, 1 of 88. 88 results available. Use Up and…" at bounding box center [255, 99] width 189 height 48
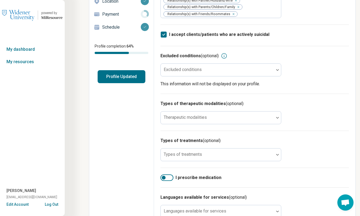
scroll to position [90, 0]
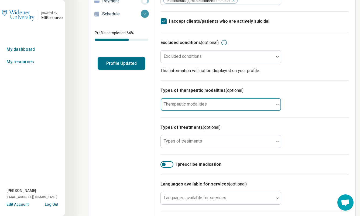
click at [259, 103] on div at bounding box center [217, 107] width 109 height 8
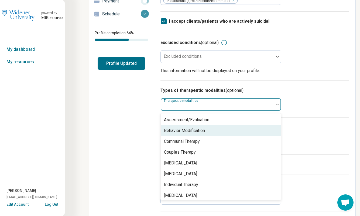
scroll to position [2, 0]
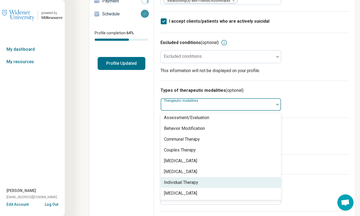
click at [197, 181] on div "Individual Therapy" at bounding box center [181, 182] width 34 height 6
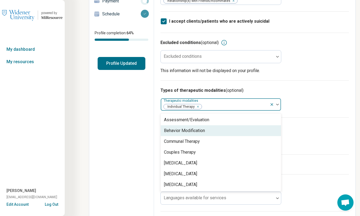
click at [315, 109] on div "Types of therapeutic modalities (optional) option Individual Therapy, selected.…" at bounding box center [255, 98] width 189 height 37
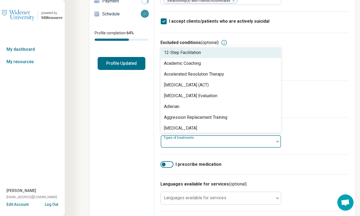
click at [242, 138] on div at bounding box center [217, 141] width 113 height 12
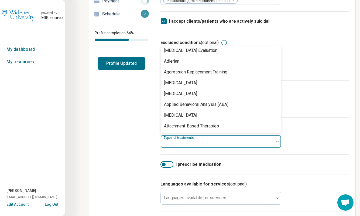
scroll to position [52, 0]
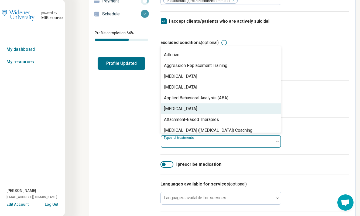
click at [185, 108] on div "[MEDICAL_DATA]" at bounding box center [180, 109] width 33 height 6
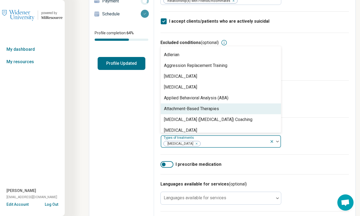
click at [207, 109] on div "Attachment-Based Therapies" at bounding box center [191, 109] width 55 height 6
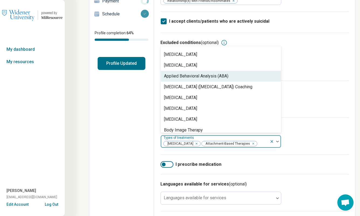
scroll to position [75, 0]
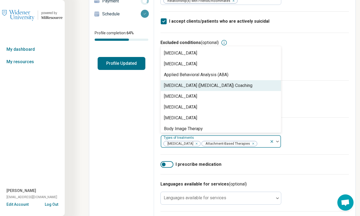
click at [206, 85] on div "Attention Deficit Hyperactivity Disorder (ADHD) Coaching" at bounding box center [208, 85] width 89 height 6
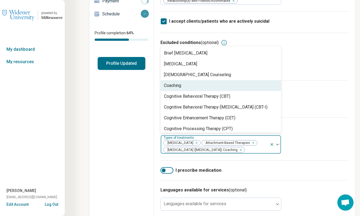
scroll to position [162, 0]
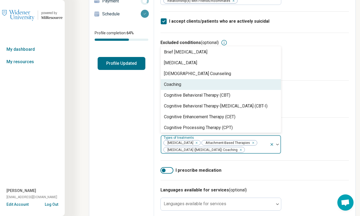
click at [188, 87] on div "Coaching" at bounding box center [221, 84] width 120 height 11
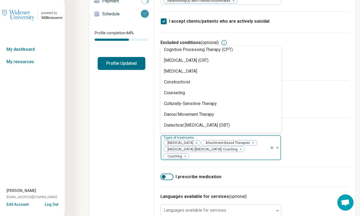
scroll to position [230, 0]
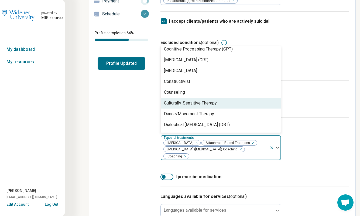
click at [232, 103] on div "Culturally-Sensitive Therapy" at bounding box center [221, 103] width 120 height 11
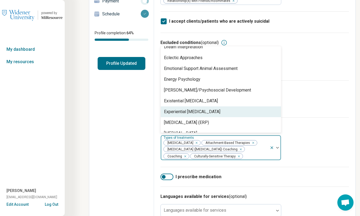
scroll to position [309, 0]
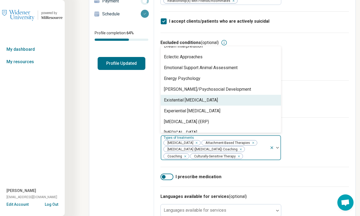
click at [222, 101] on div "Existential [MEDICAL_DATA]" at bounding box center [221, 100] width 120 height 11
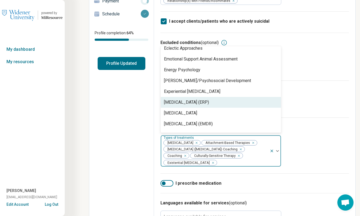
click at [209, 102] on div "Exposure and Response Prevention (ERP)" at bounding box center [186, 102] width 45 height 6
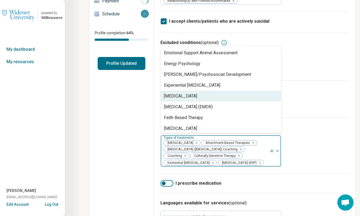
scroll to position [325, 0]
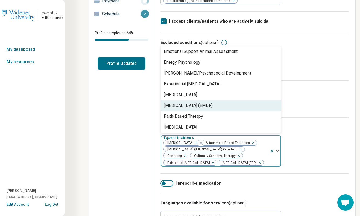
click at [213, 106] on div "Eye Movement Desensitization and Reprocessing (EMDR)" at bounding box center [188, 105] width 49 height 6
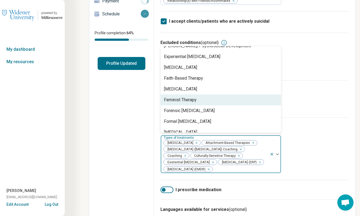
scroll to position [353, 0]
click at [208, 100] on div "Feminist Therapy" at bounding box center [221, 99] width 120 height 11
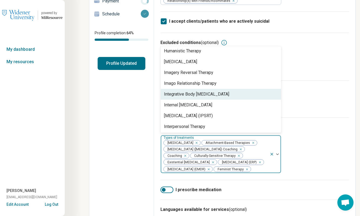
scroll to position [455, 0]
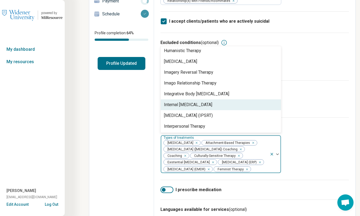
click at [207, 104] on div "Internal Family Systems Therapy" at bounding box center [188, 104] width 48 height 6
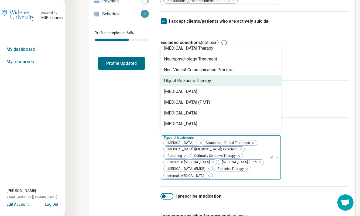
scroll to position [684, 0]
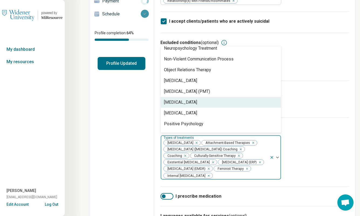
click at [215, 101] on div "Person-Centered Therapy" at bounding box center [221, 102] width 120 height 11
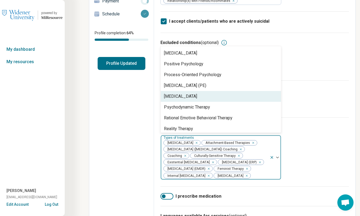
scroll to position [739, 0]
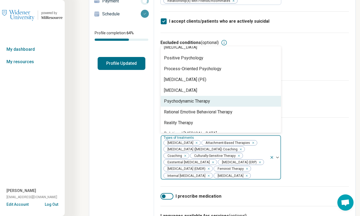
click at [215, 102] on div "Psychodynamic Therapy" at bounding box center [221, 101] width 120 height 11
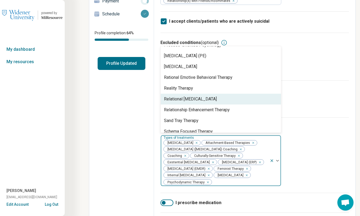
scroll to position [768, 0]
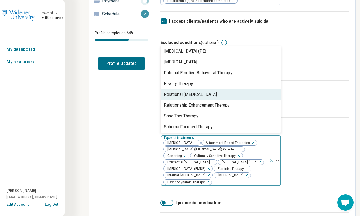
click at [206, 96] on div "Relational Psychotherapy" at bounding box center [190, 94] width 53 height 6
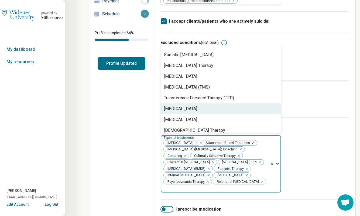
scroll to position [898, 0]
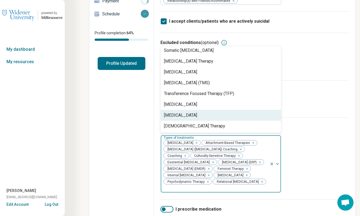
click at [299, 130] on h3 "Types of treatments (optional)" at bounding box center [255, 127] width 189 height 6
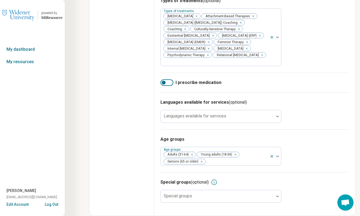
scroll to position [223, 0]
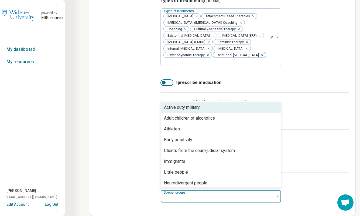
click at [193, 199] on div at bounding box center [217, 199] width 109 height 8
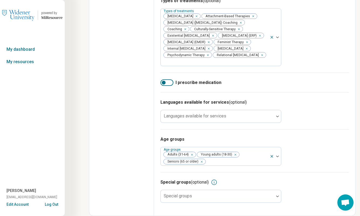
click at [139, 172] on div "Edit profile General Specialty Credentials Location Payment Schedule Profile co…" at bounding box center [121, 13] width 65 height 406
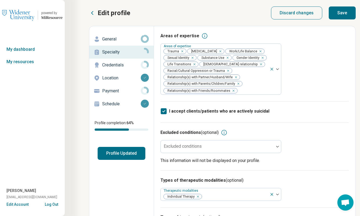
click at [346, 11] on button "Save" at bounding box center [342, 12] width 27 height 13
click at [121, 64] on p "Credentials" at bounding box center [121, 65] width 39 height 6
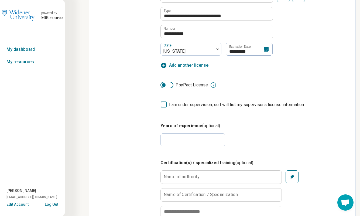
scroll to position [186, 0]
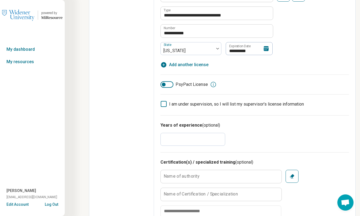
click at [205, 140] on input "*" at bounding box center [193, 139] width 65 height 13
type textarea "*"
type input "**"
click at [252, 134] on div "Years of experience (optional) **" at bounding box center [255, 133] width 189 height 37
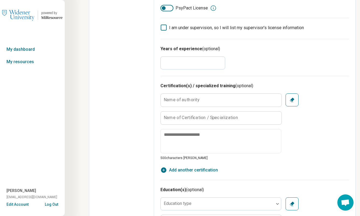
scroll to position [267, 0]
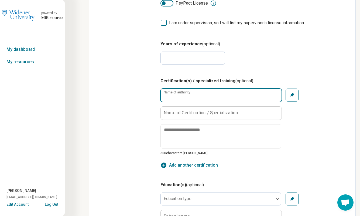
click at [230, 96] on input "Name of authority" at bounding box center [221, 95] width 121 height 13
type input "**********"
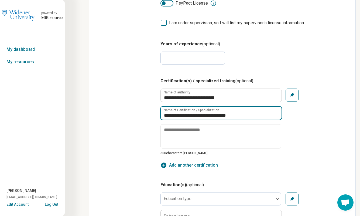
type input "**********"
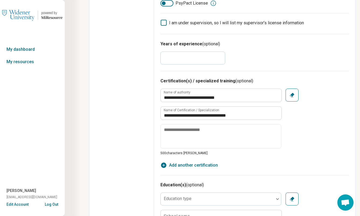
click at [304, 123] on div "**********" at bounding box center [255, 122] width 189 height 67
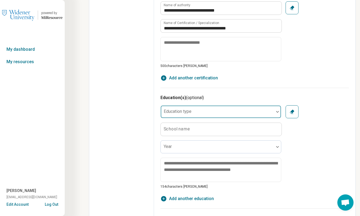
scroll to position [355, 0]
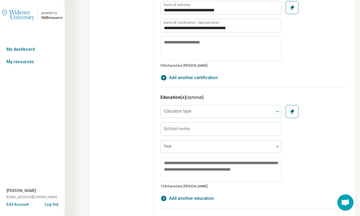
click at [187, 78] on span "Add another certification" at bounding box center [193, 77] width 49 height 6
type textarea "*"
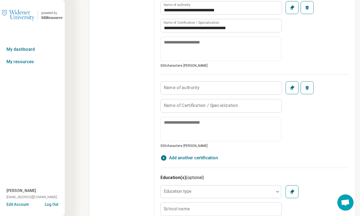
click at [198, 86] on label "Name of authority" at bounding box center [182, 88] width 36 height 4
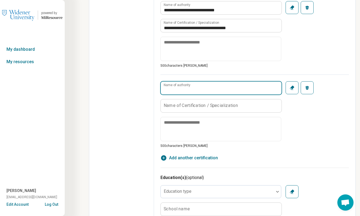
click at [198, 86] on input "Name of authority" at bounding box center [221, 87] width 121 height 13
type input "**********"
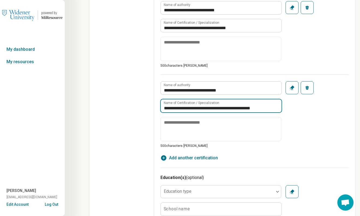
type input "**********"
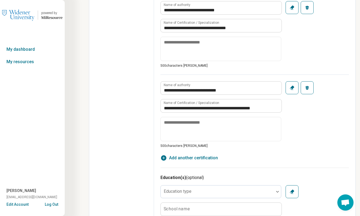
click at [335, 148] on div "**********" at bounding box center [255, 81] width 189 height 160
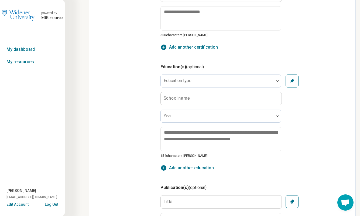
scroll to position [466, 0]
click at [214, 81] on div at bounding box center [217, 83] width 109 height 8
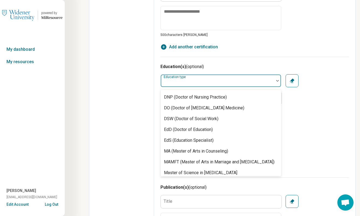
scroll to position [65, 0]
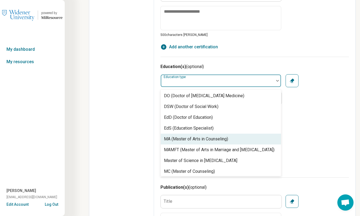
click at [197, 137] on div "MA (Master of Arts in Counseling)" at bounding box center [196, 139] width 64 height 6
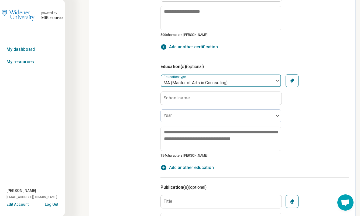
click at [239, 82] on div at bounding box center [217, 83] width 109 height 8
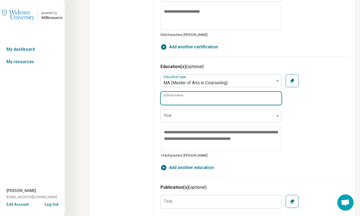
click at [193, 97] on input "School name" at bounding box center [221, 98] width 121 height 13
type input "**********"
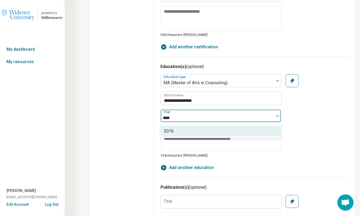
type input "****"
click at [322, 134] on div "**********" at bounding box center [255, 116] width 189 height 84
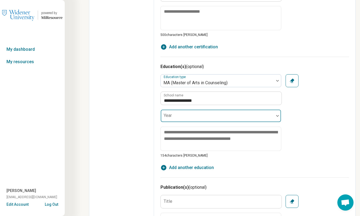
click at [202, 115] on div at bounding box center [217, 118] width 109 height 8
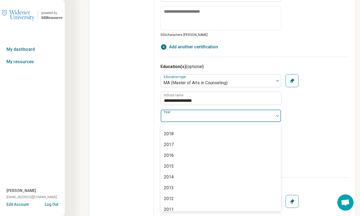
scroll to position [88, 0]
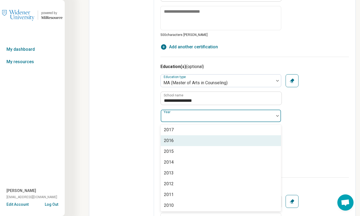
click at [201, 138] on div "2016" at bounding box center [221, 140] width 120 height 11
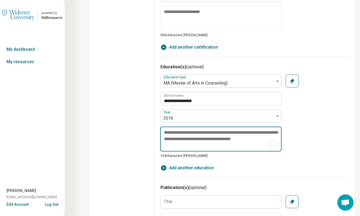
click at [192, 136] on textarea "To enrich screen reader interactions, please activate Accessibility in Grammarl…" at bounding box center [220, 139] width 121 height 25
type textarea "*"
type textarea "**"
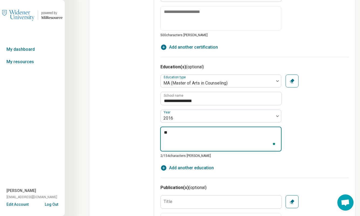
type textarea "*"
type textarea "**"
type textarea "*"
type textarea "****"
type textarea "*"
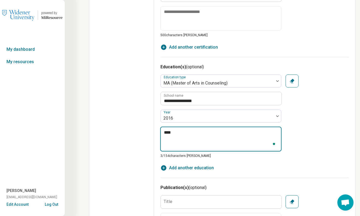
type textarea "*****"
type textarea "*"
type textarea "*****"
type textarea "*"
type textarea "*******"
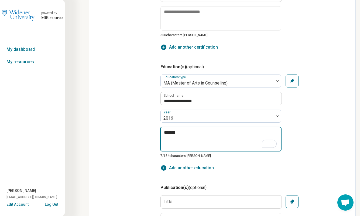
type textarea "*"
type textarea "********"
type textarea "*"
type textarea "*********"
type textarea "*"
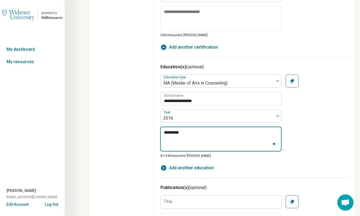
type textarea "*********"
type textarea "*"
type textarea "**********"
type textarea "*"
type textarea "**********"
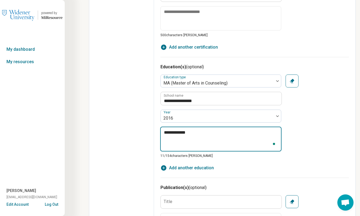
type textarea "*"
type textarea "**********"
type textarea "*"
type textarea "**********"
type textarea "*"
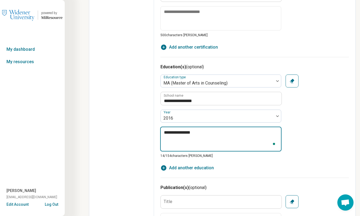
type textarea "**********"
type textarea "*"
type textarea "**********"
type textarea "*"
type textarea "**********"
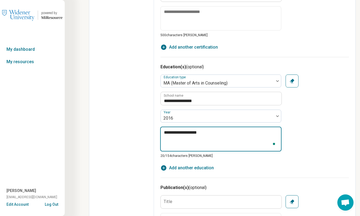
type textarea "*"
type textarea "**********"
type textarea "*"
type textarea "**********"
type textarea "*"
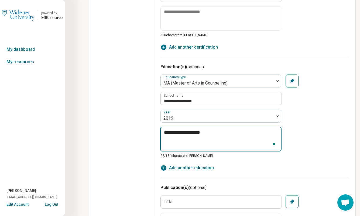
type textarea "**********"
type textarea "*"
type textarea "**********"
type textarea "*"
type textarea "**********"
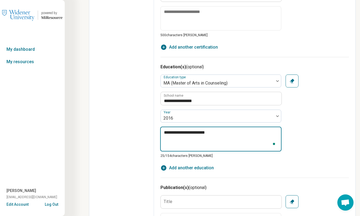
type textarea "*"
type textarea "**********"
type textarea "*"
type textarea "**********"
type textarea "*"
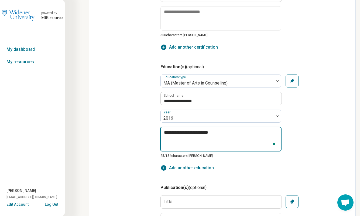
type textarea "**********"
type textarea "*"
type textarea "**********"
type textarea "*"
type textarea "**********"
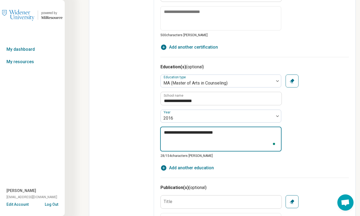
type textarea "*"
type textarea "**********"
type textarea "*"
type textarea "**********"
type textarea "*"
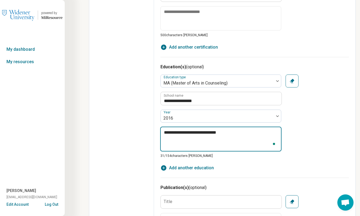
type textarea "**********"
type textarea "*"
type textarea "**********"
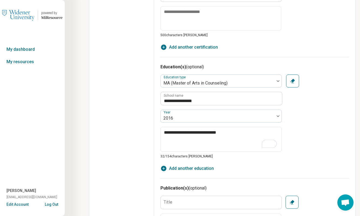
click at [323, 131] on div "**********" at bounding box center [255, 116] width 189 height 84
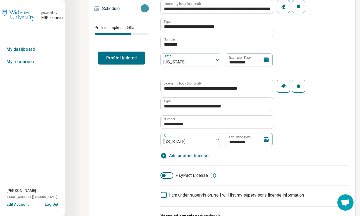
scroll to position [0, 0]
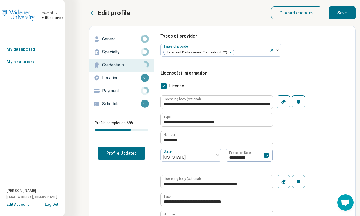
click at [346, 11] on button "Save" at bounding box center [342, 12] width 27 height 13
type textarea "*"
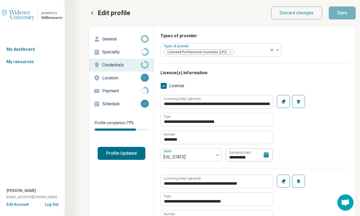
click at [116, 90] on p "Payment" at bounding box center [121, 91] width 39 height 6
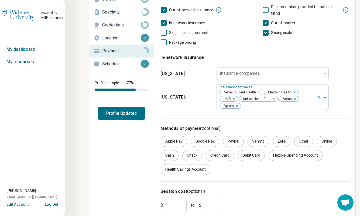
scroll to position [56, 0]
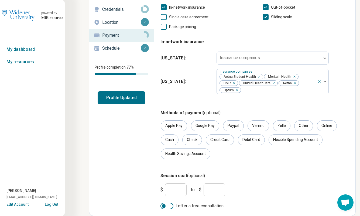
drag, startPoint x: 194, startPoint y: 155, endPoint x: 221, endPoint y: 149, distance: 27.5
click at [194, 155] on div "Health Savings Account" at bounding box center [186, 153] width 50 height 11
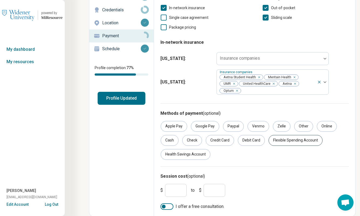
click at [294, 142] on div "Flexible Spending Account" at bounding box center [296, 140] width 54 height 11
click at [254, 143] on div "Debit Card" at bounding box center [251, 140] width 27 height 11
click at [219, 138] on div "Credit Card" at bounding box center [220, 140] width 28 height 11
click at [328, 128] on div "Online" at bounding box center [327, 126] width 20 height 11
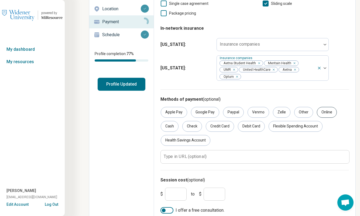
scroll to position [73, 0]
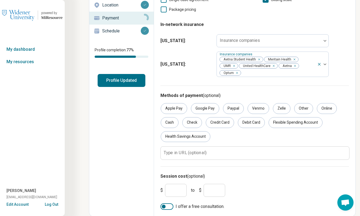
click at [177, 190] on input "*" at bounding box center [176, 190] width 22 height 13
click at [216, 190] on input "*" at bounding box center [215, 190] width 22 height 13
type input "***"
click at [179, 188] on input "*" at bounding box center [176, 190] width 22 height 13
click at [166, 206] on div at bounding box center [167, 206] width 13 height 6
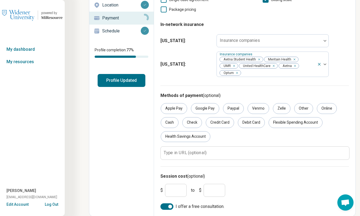
scroll to position [3, 0]
click at [176, 189] on input "*" at bounding box center [176, 190] width 22 height 13
type input "**"
click at [132, 179] on div "Edit profile General Specialty Credentials Location Payment Schedule Profile co…" at bounding box center [121, 84] width 65 height 263
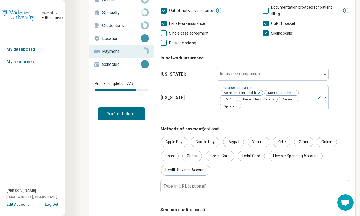
scroll to position [0, 0]
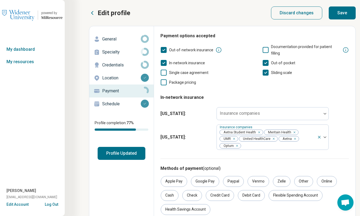
click at [345, 15] on button "Save" at bounding box center [342, 12] width 27 height 13
click at [121, 66] on p "Credentials" at bounding box center [121, 65] width 39 height 6
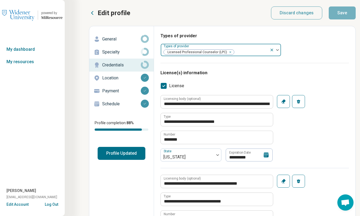
click at [263, 52] on div at bounding box center [251, 52] width 33 height 8
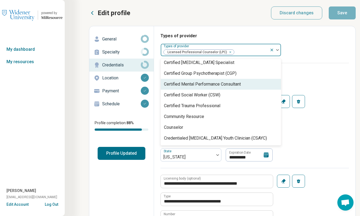
scroll to position [83, 0]
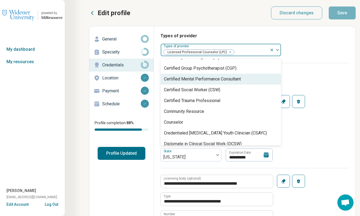
click at [329, 66] on div "**********" at bounding box center [255, 182] width 189 height 238
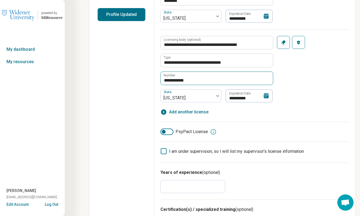
scroll to position [0, 0]
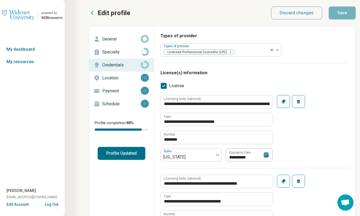
click at [122, 38] on p "General" at bounding box center [121, 39] width 39 height 6
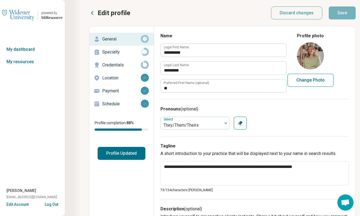
click at [99, 12] on p "Edit profile" at bounding box center [114, 13] width 33 height 9
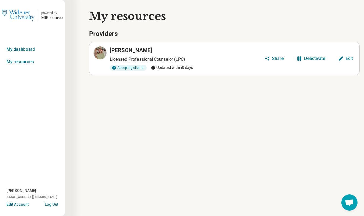
click at [146, 26] on div "My resources Providers Kristopher Wuebbling Licensed Professional Counselor (LP…" at bounding box center [180, 42] width 360 height 67
click at [29, 48] on link "My dashboard" at bounding box center [32, 49] width 65 height 12
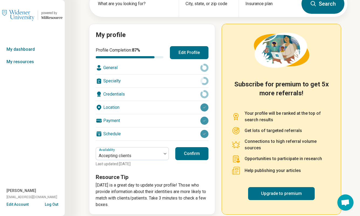
scroll to position [45, 0]
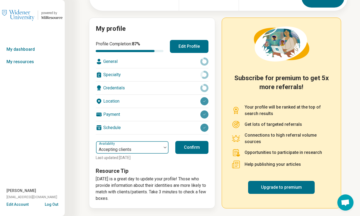
click at [165, 146] on div at bounding box center [165, 147] width 7 height 12
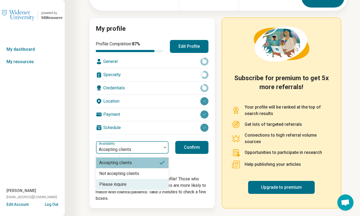
click at [145, 182] on div "Please inquire" at bounding box center [132, 184] width 73 height 11
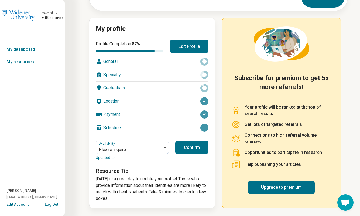
click at [201, 147] on button "Confirm" at bounding box center [191, 147] width 33 height 13
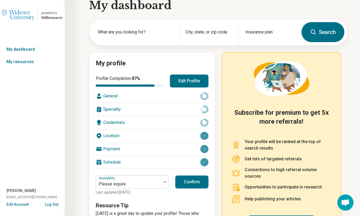
scroll to position [0, 0]
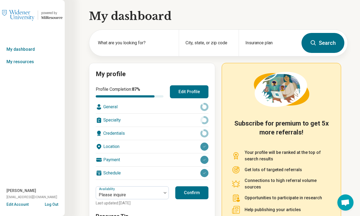
click at [187, 91] on button "Edit Profile" at bounding box center [189, 91] width 39 height 13
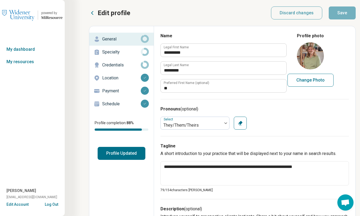
click at [93, 13] on icon at bounding box center [92, 13] width 6 height 6
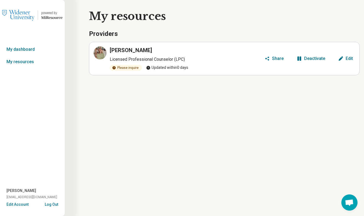
click at [131, 68] on div "Please inquire" at bounding box center [126, 68] width 32 height 6
click at [278, 115] on div "powered by Miresource logo My dashboard My resources Kristopher Wuebbling kcwue…" at bounding box center [182, 108] width 364 height 216
click at [26, 61] on link "My resources" at bounding box center [32, 62] width 65 height 12
click at [27, 50] on link "My dashboard" at bounding box center [32, 49] width 65 height 12
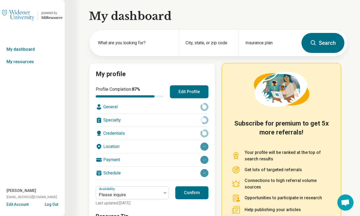
click at [47, 15] on div "powered by" at bounding box center [51, 13] width 21 height 5
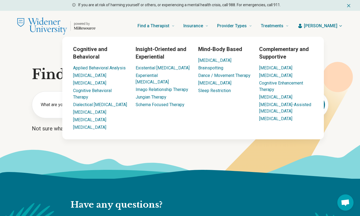
click at [332, 24] on span "Kristopher" at bounding box center [320, 26] width 33 height 6
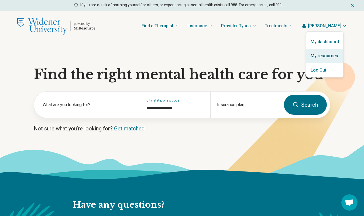
click at [327, 55] on link "My resources" at bounding box center [325, 56] width 37 height 14
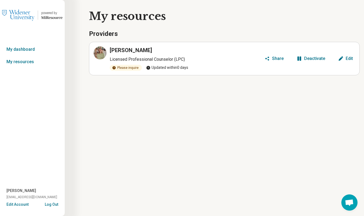
click at [191, 49] on div "Kristopher Wuebbling" at bounding box center [186, 50] width 153 height 8
click at [350, 59] on div "Edit" at bounding box center [349, 58] width 7 height 4
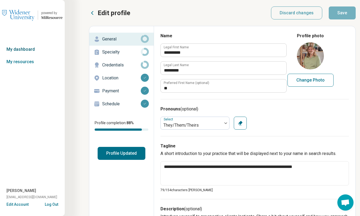
click at [23, 50] on link "My dashboard" at bounding box center [32, 49] width 65 height 12
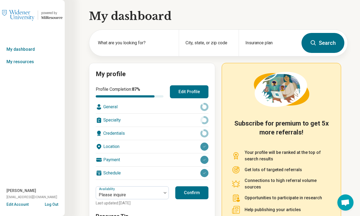
click at [81, 87] on div "My dashboard What are you looking for? City, state, or zip code Insurance plan …" at bounding box center [174, 130] width 348 height 261
click at [111, 107] on div "General" at bounding box center [152, 106] width 113 height 13
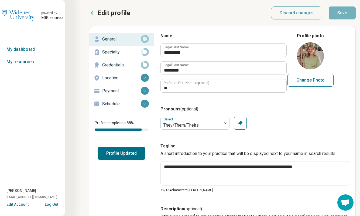
type textarea "*"
click at [153, 6] on div "Edit profile Discard changes Save" at bounding box center [222, 12] width 267 height 13
click at [93, 12] on icon at bounding box center [92, 13] width 6 height 6
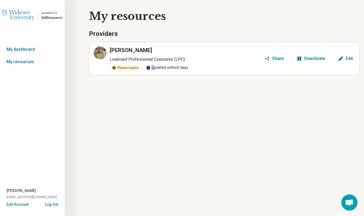
drag, startPoint x: 153, startPoint y: 68, endPoint x: 209, endPoint y: 68, distance: 56.7
click at [209, 68] on div "Please inquire Updated within 0 days" at bounding box center [186, 68] width 153 height 6
click at [121, 112] on div "powered by Miresource logo My dashboard My resources Kristopher Wuebbling kcwue…" at bounding box center [182, 108] width 364 height 216
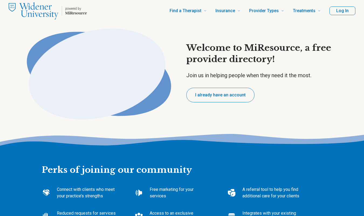
type textarea "*"
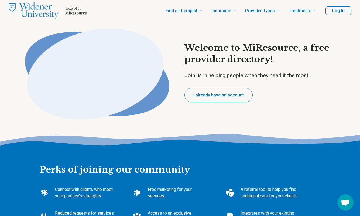
click at [212, 77] on p "Join us in helping people when they need it the most." at bounding box center [265, 76] width 160 height 8
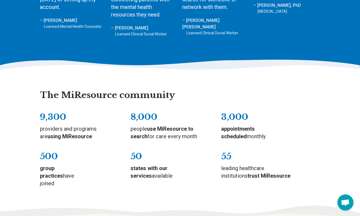
scroll to position [673, 0]
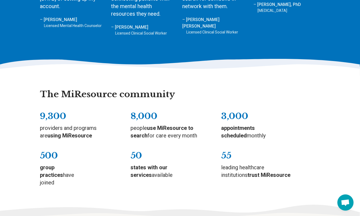
drag, startPoint x: 65, startPoint y: 175, endPoint x: 42, endPoint y: 150, distance: 34.4
click at [42, 150] on div "500 group practices have joined" at bounding box center [76, 168] width 73 height 36
click at [79, 164] on p "group practices have joined" at bounding box center [61, 175] width 43 height 23
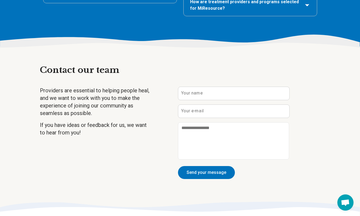
scroll to position [1292, 0]
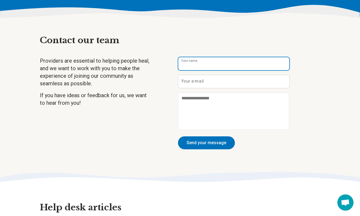
click at [219, 57] on input "Your name" at bounding box center [233, 63] width 111 height 13
type input "**********"
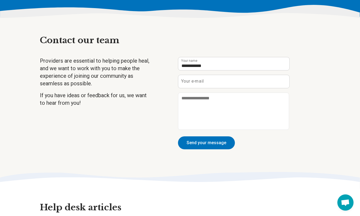
click at [121, 147] on div "**********" at bounding box center [180, 101] width 281 height 158
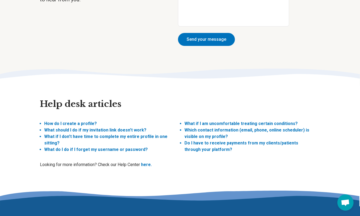
scroll to position [1427, 0]
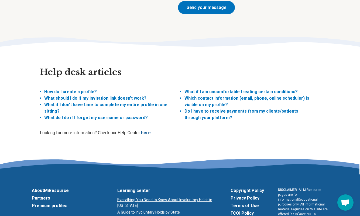
click at [150, 130] on link "here." at bounding box center [146, 132] width 11 height 5
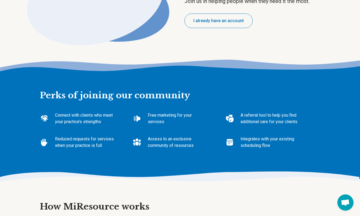
scroll to position [0, 0]
